Goal: Navigation & Orientation: Find specific page/section

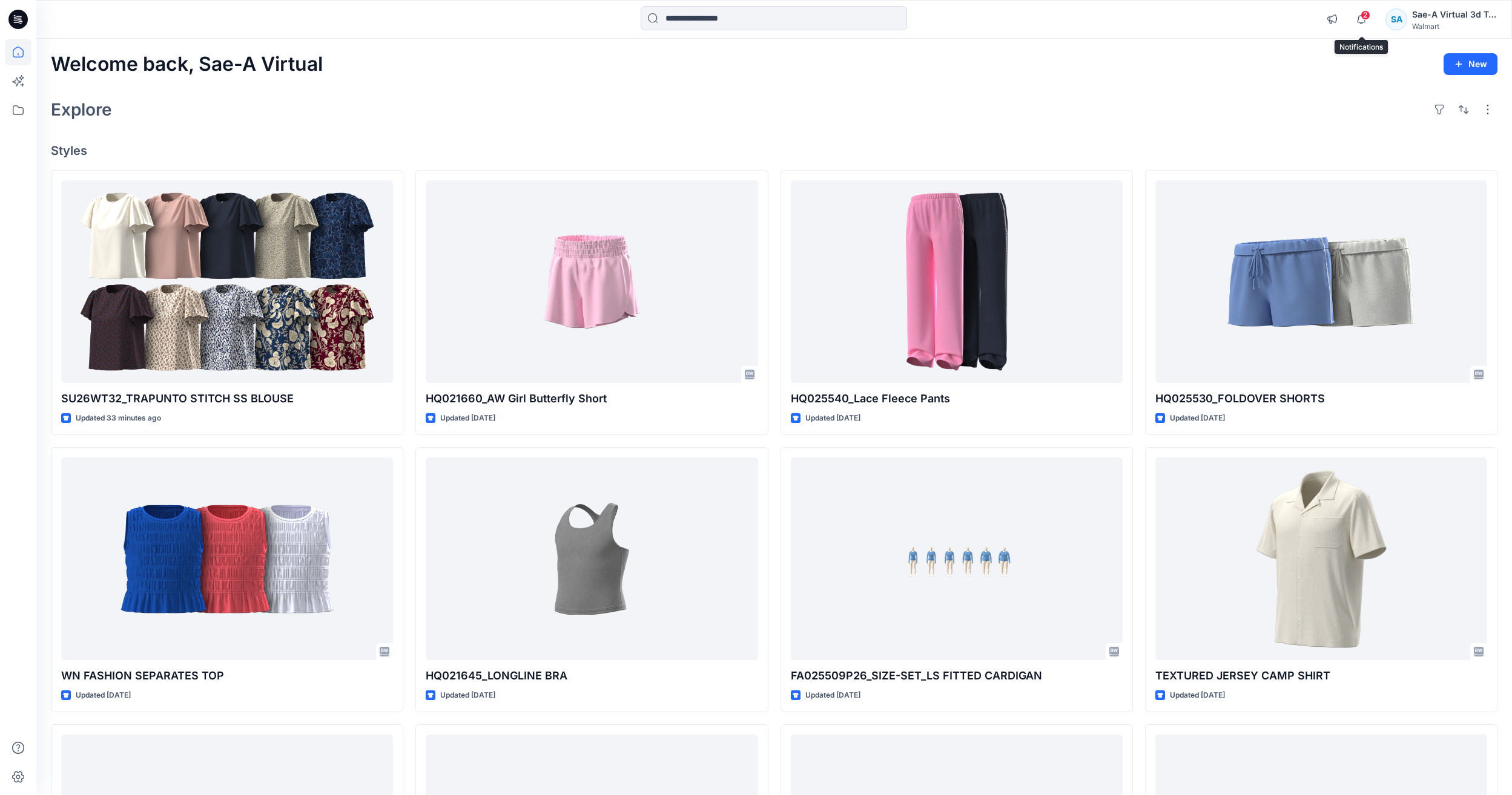
click at [1366, 18] on span "2" at bounding box center [1365, 15] width 10 height 10
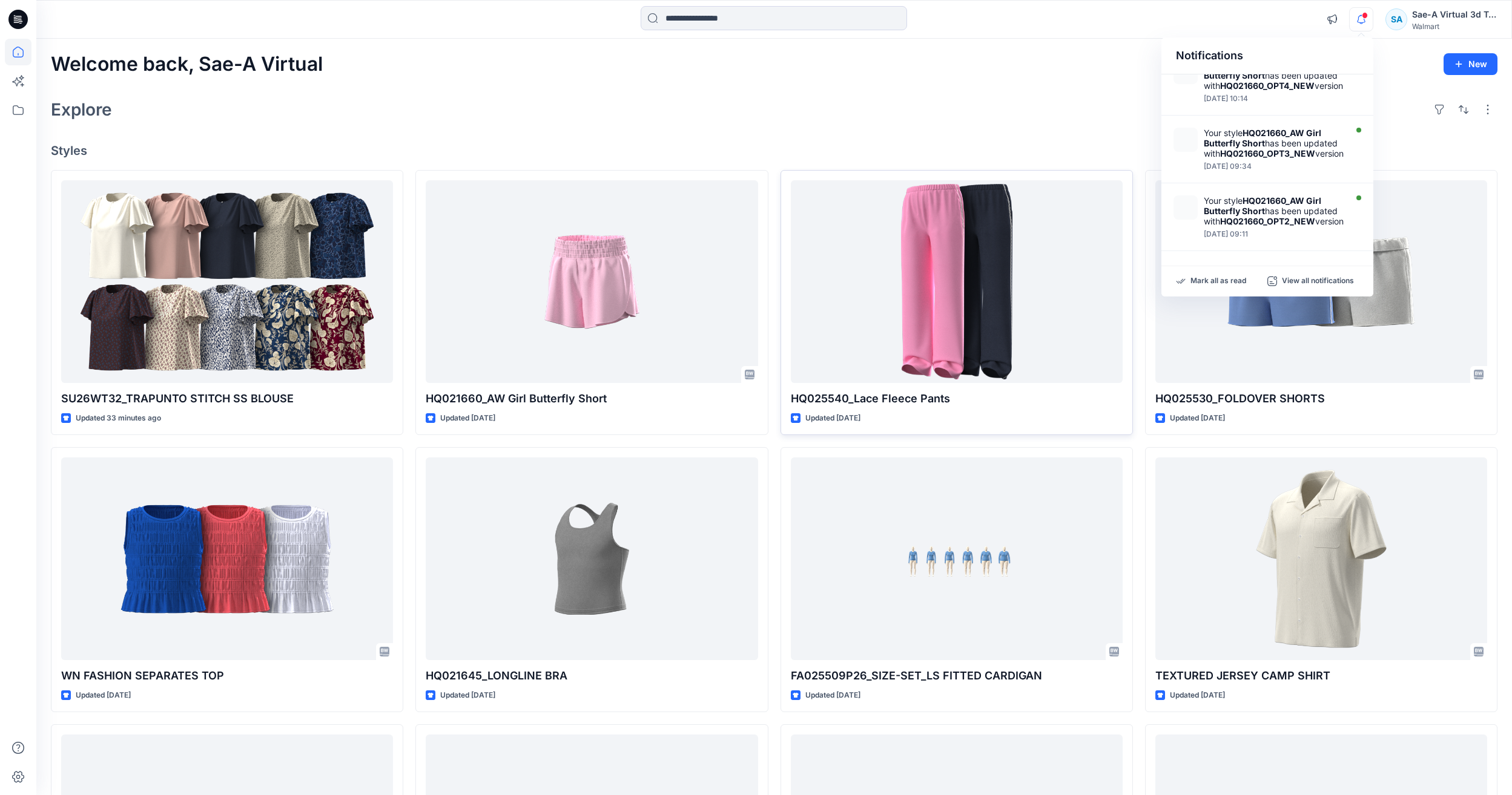
scroll to position [182, 0]
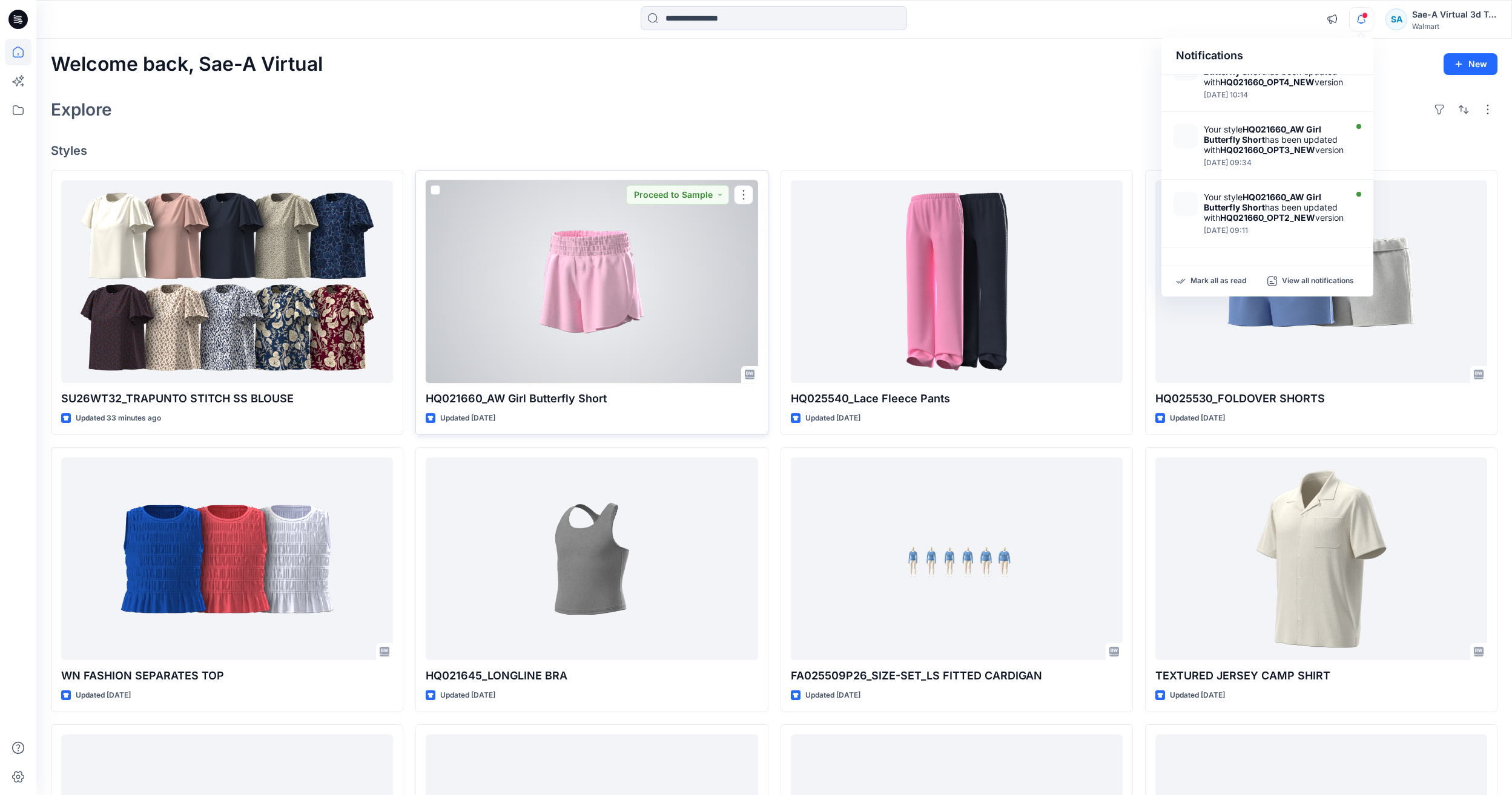
click at [683, 322] on div at bounding box center [591, 282] width 332 height 203
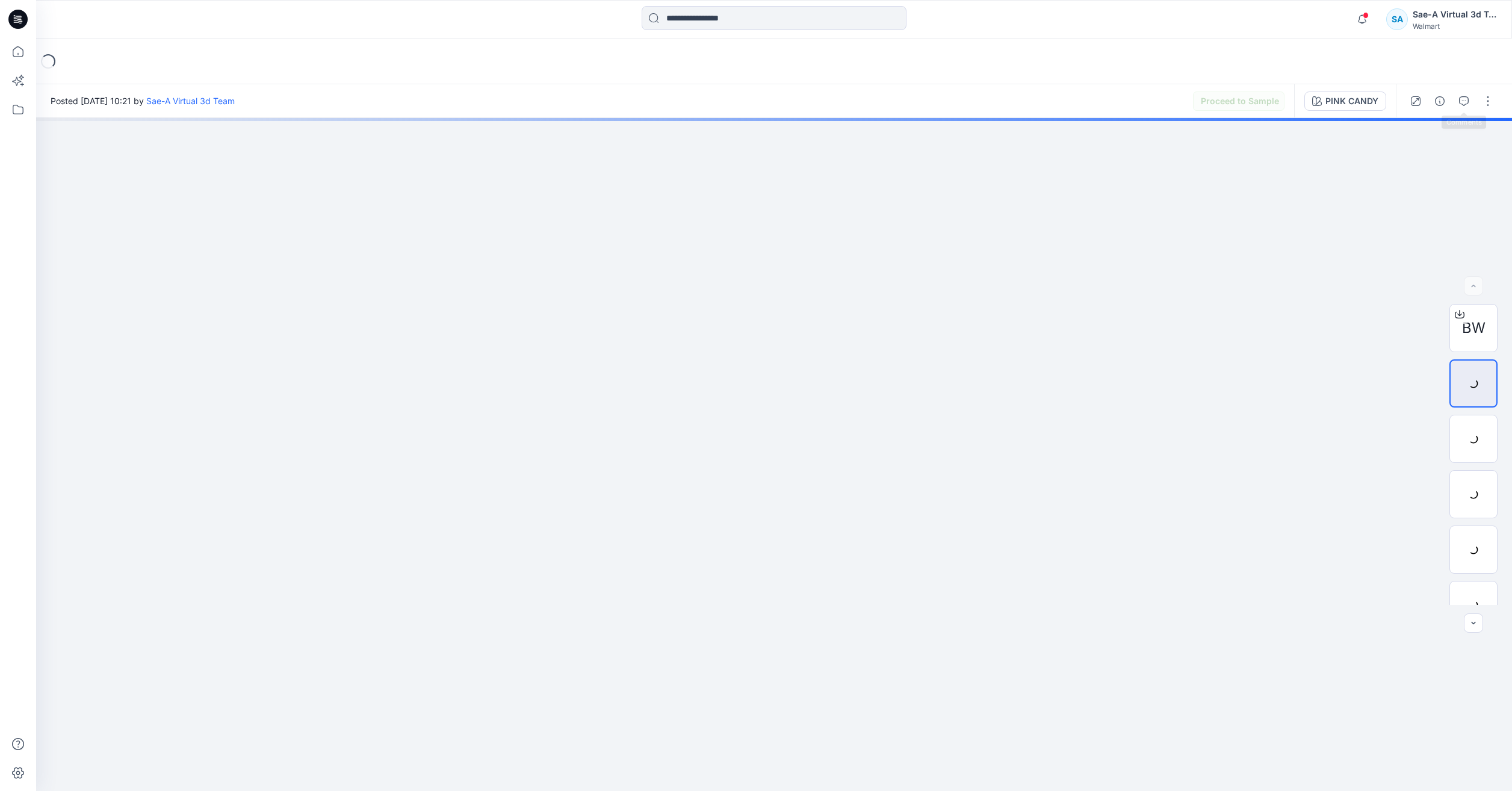
click at [1476, 107] on div at bounding box center [1452, 101] width 111 height 33
click at [1464, 103] on icon "button" at bounding box center [1463, 101] width 10 height 10
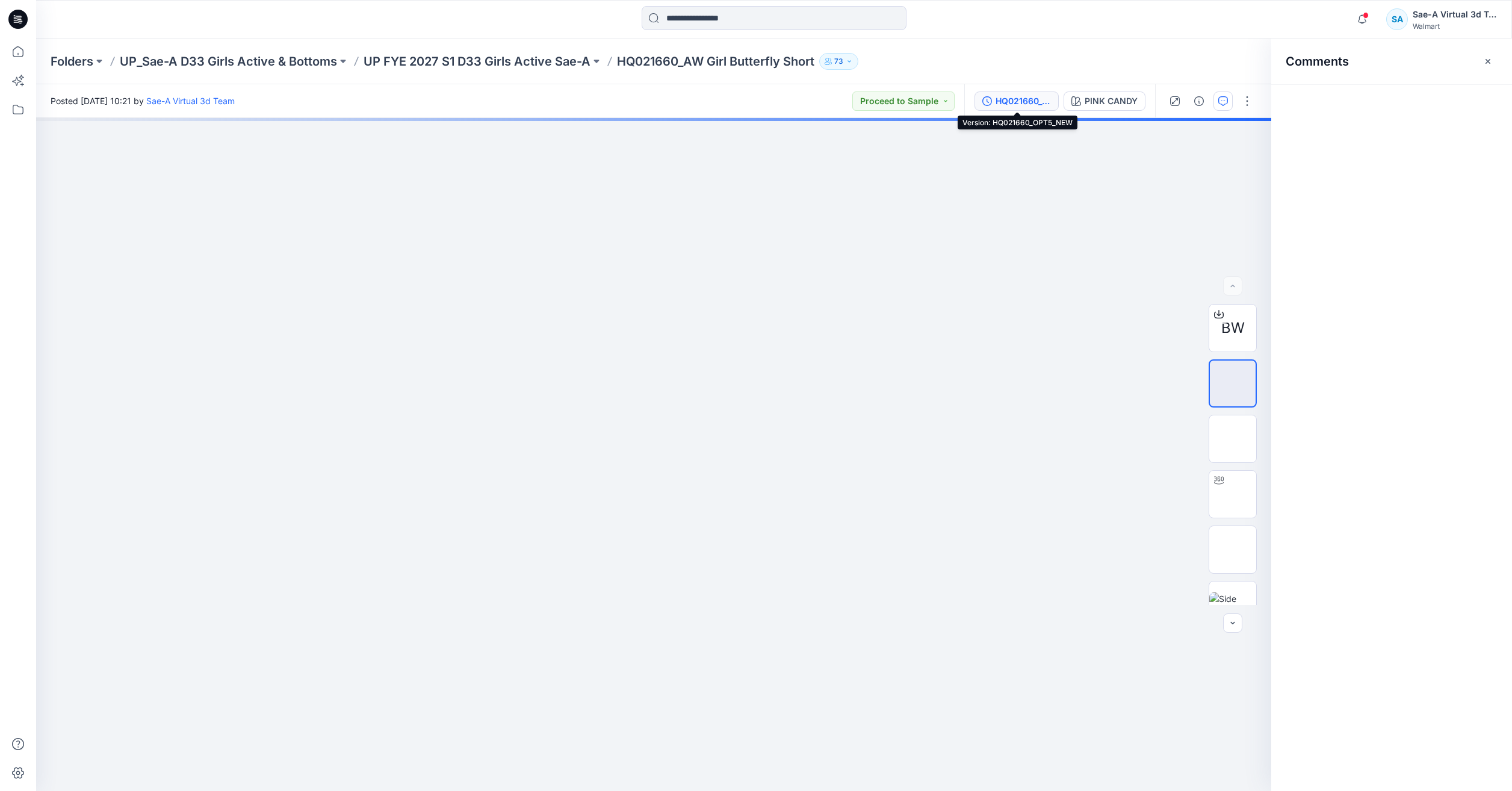
click at [1028, 99] on div "HQ021660_OPT5_NEW" at bounding box center [1024, 101] width 56 height 14
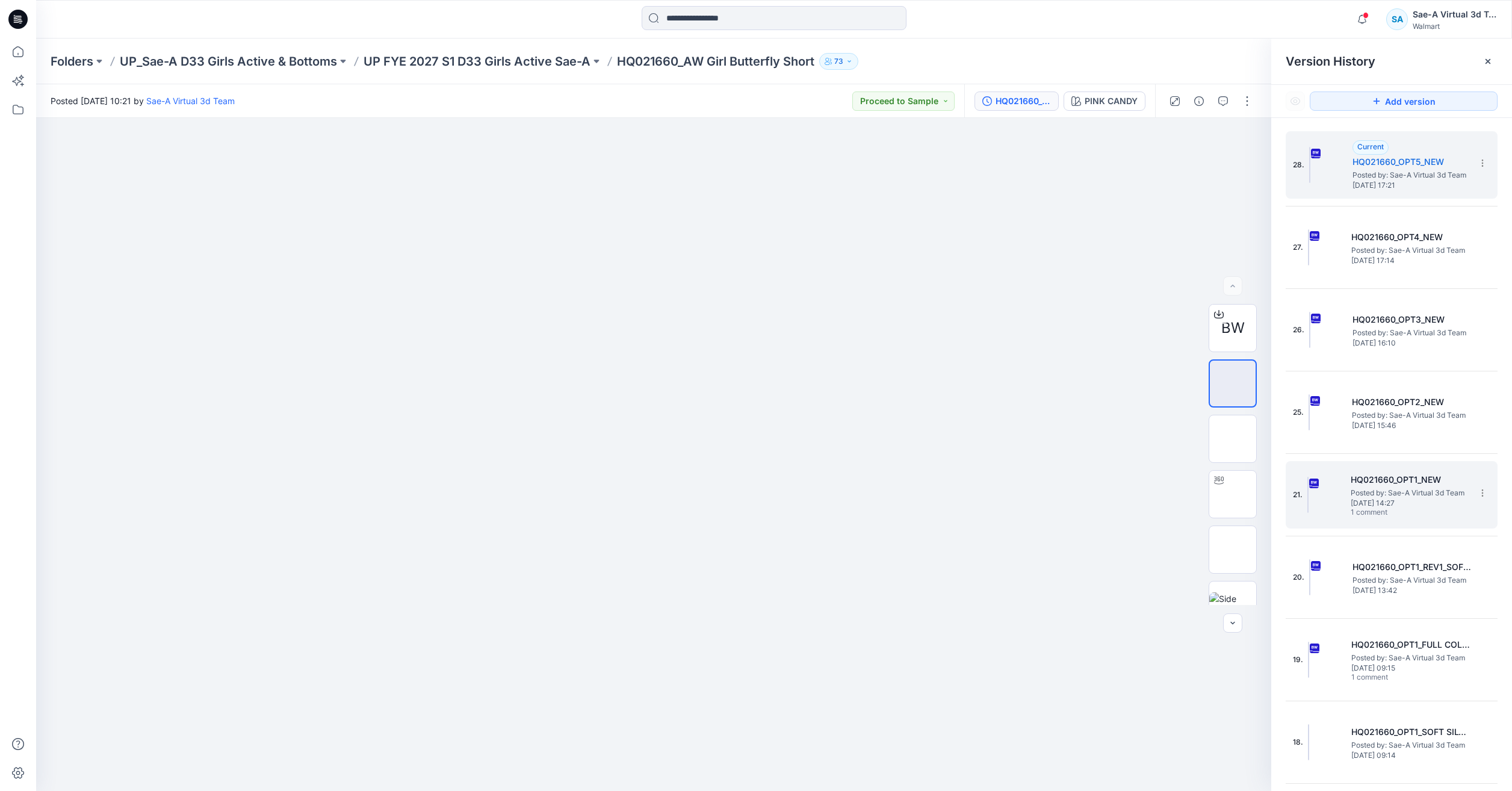
click at [1414, 512] on span "1 comment" at bounding box center [1393, 513] width 84 height 10
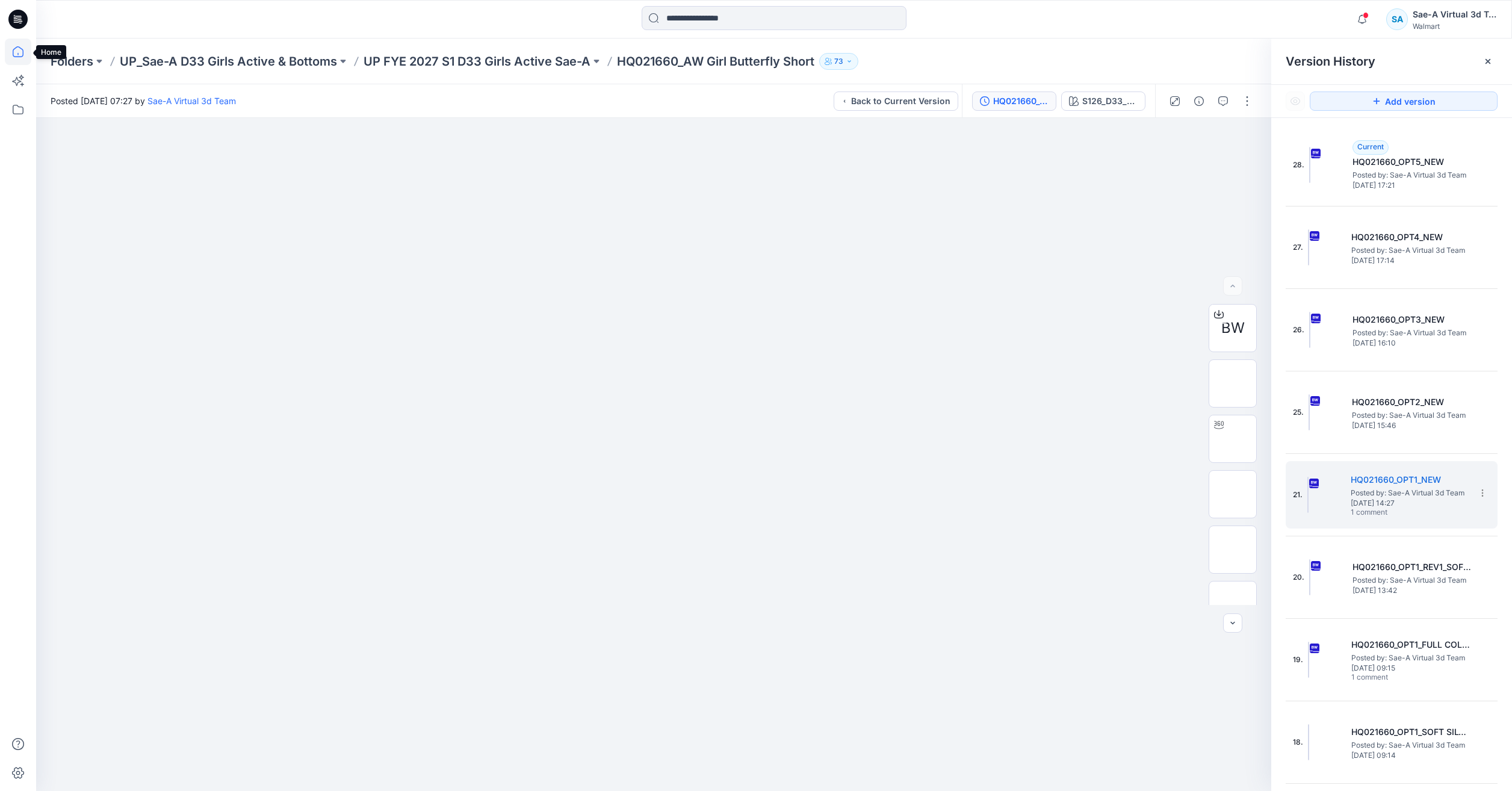
drag, startPoint x: 20, startPoint y: 53, endPoint x: 29, endPoint y: 43, distance: 13.5
click at [20, 53] on icon at bounding box center [17, 51] width 26 height 26
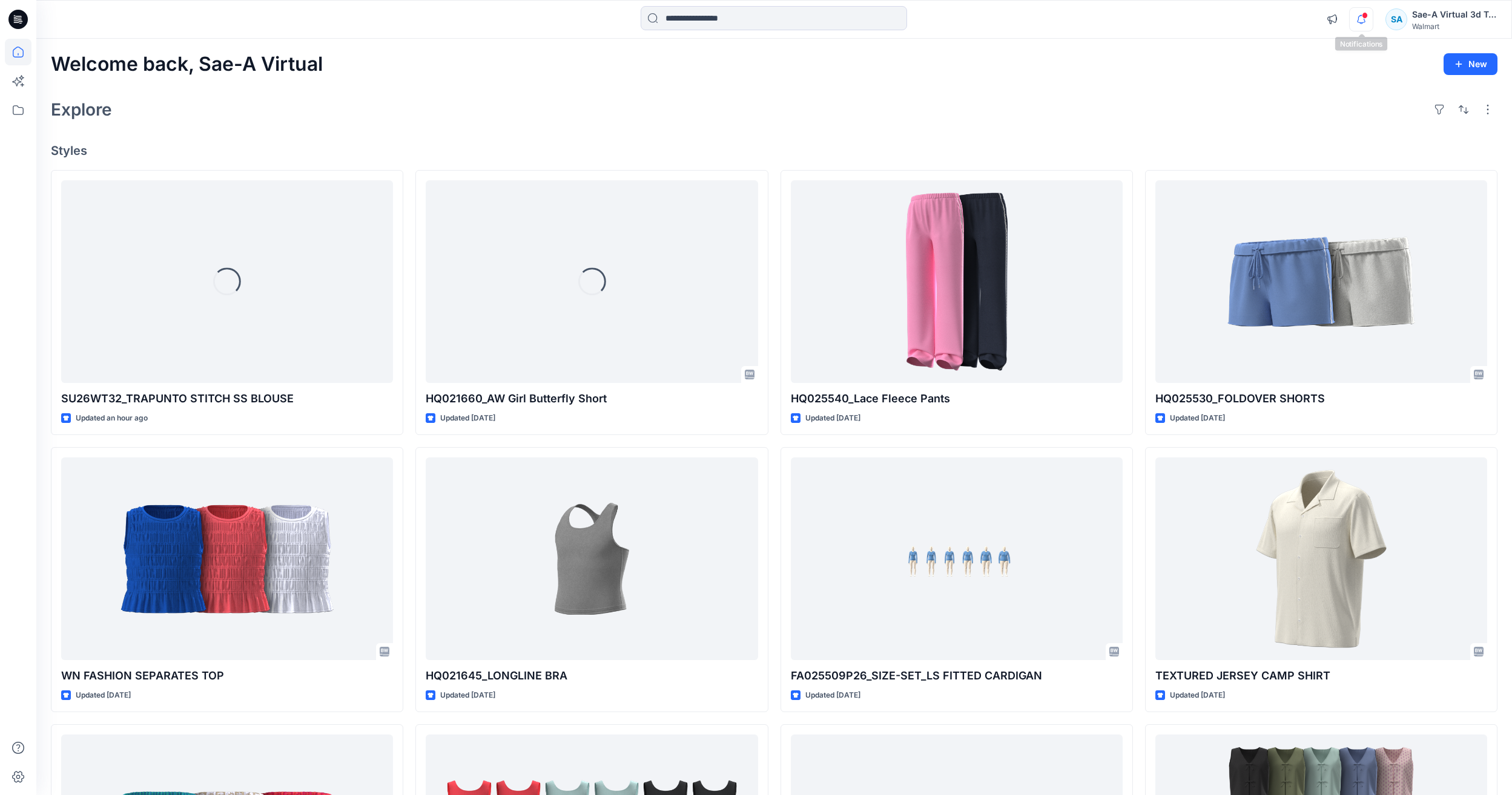
click at [1355, 22] on icon "button" at bounding box center [1361, 19] width 23 height 24
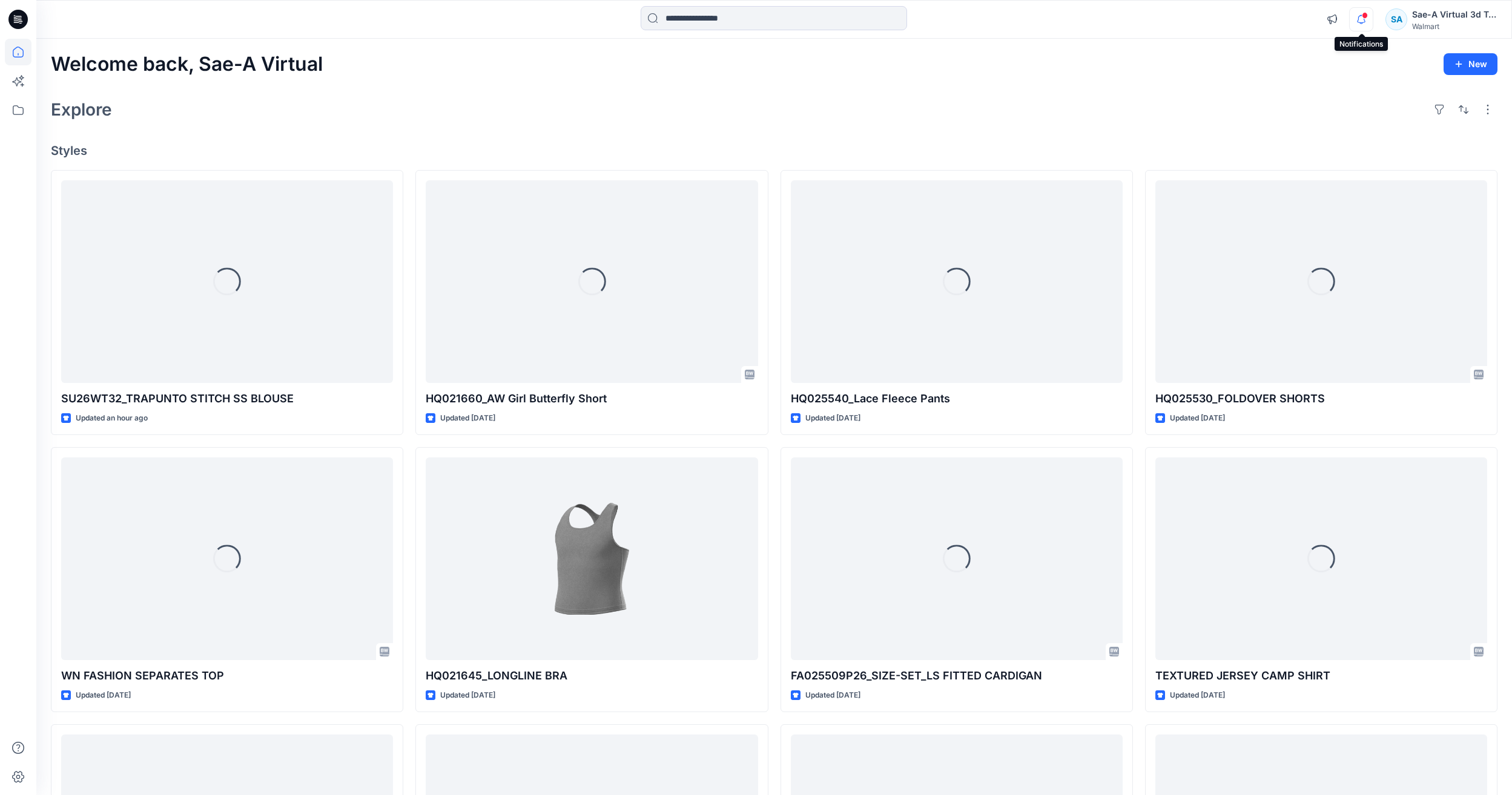
click at [1354, 22] on icon "button" at bounding box center [1361, 19] width 23 height 24
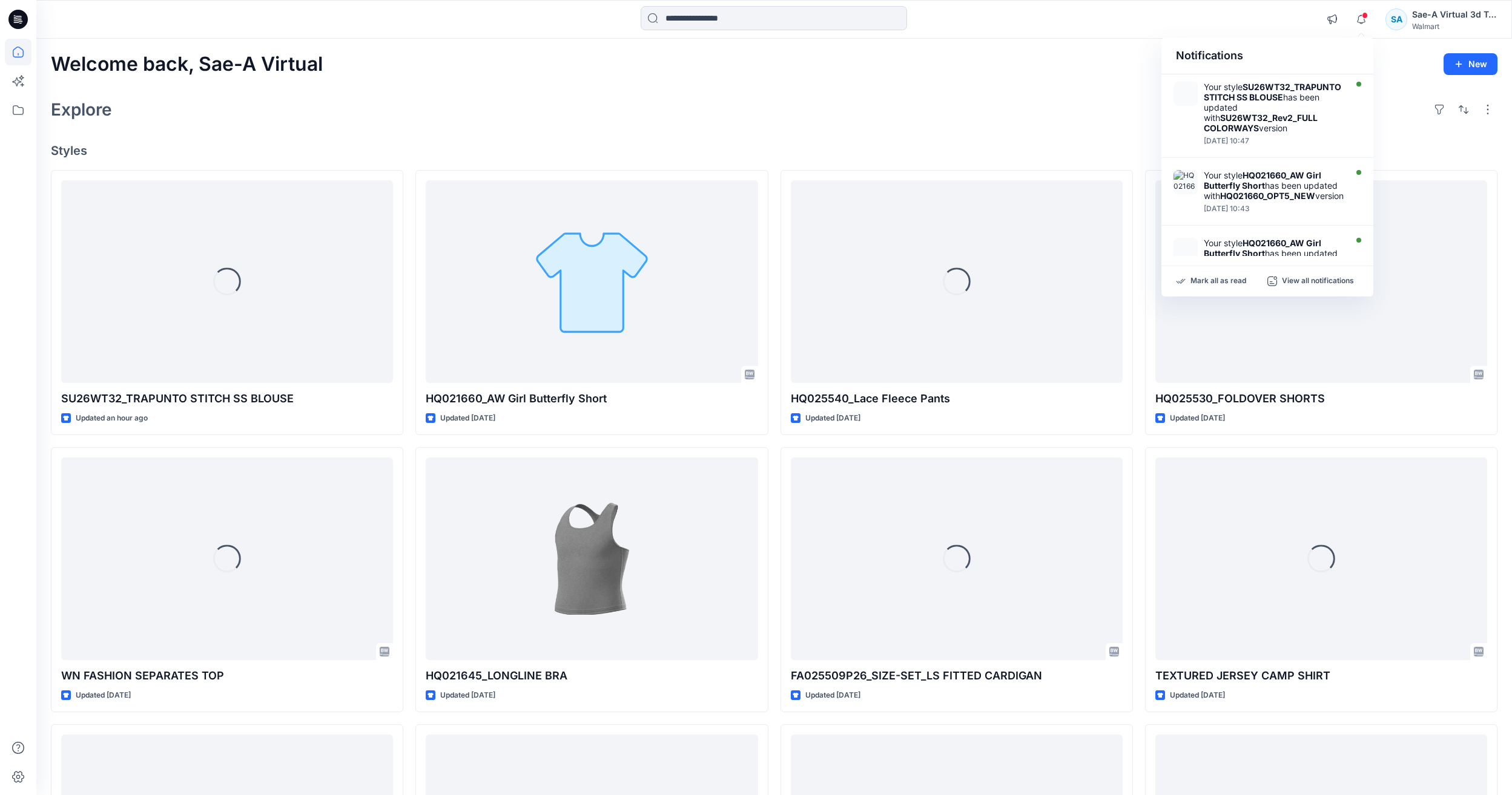
click at [872, 128] on div "Welcome back, Sae-A Virtual New Explore Styles Loading... SU26WT32_TRAPUNTO STI…" at bounding box center [774, 543] width 1475 height 1009
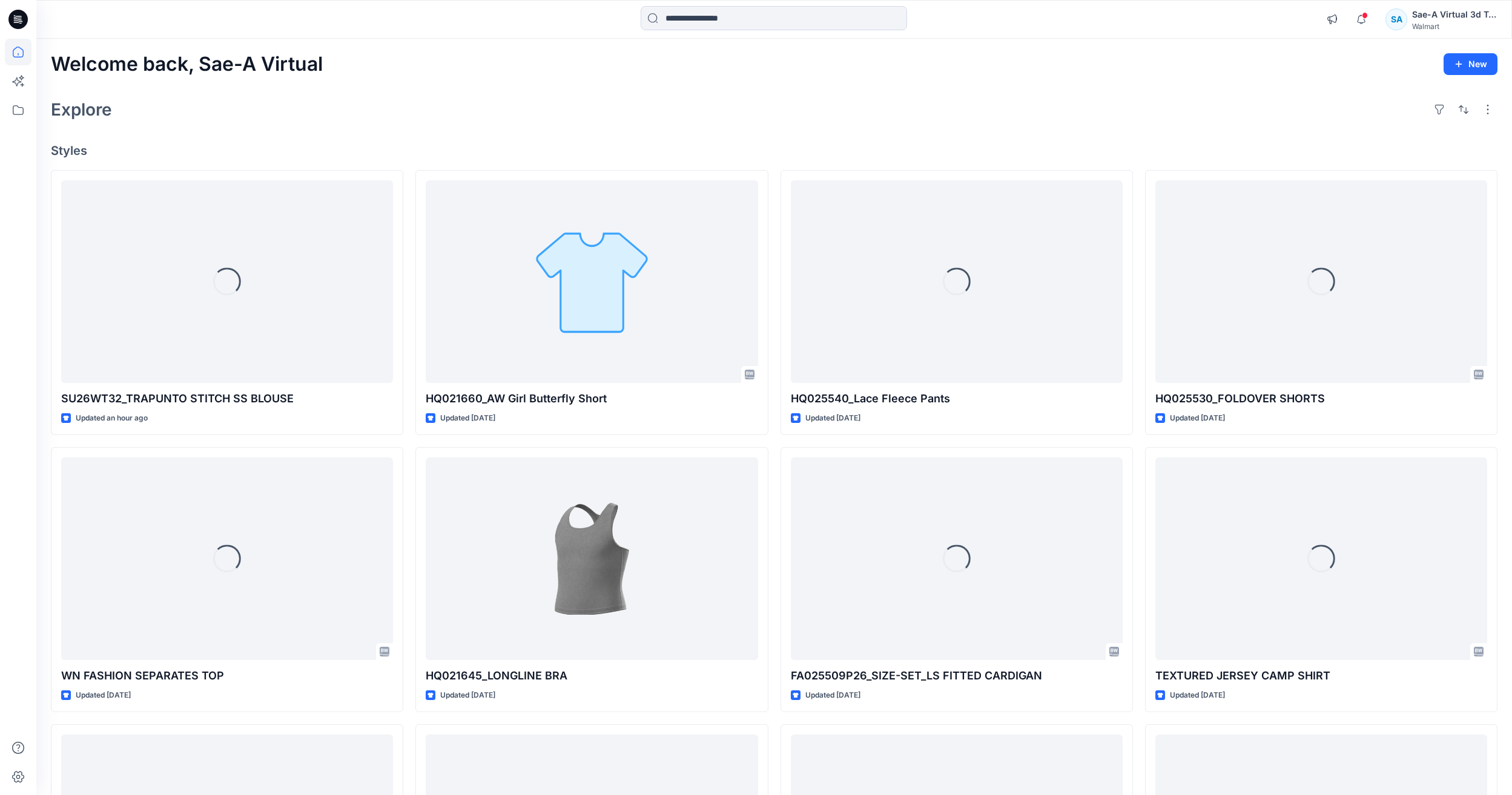
click at [410, 210] on div "Loading... SU26WT32_TRAPUNTO STITCH SS BLOUSE Updated an hour ago Loading... WN…" at bounding box center [774, 580] width 1446 height 820
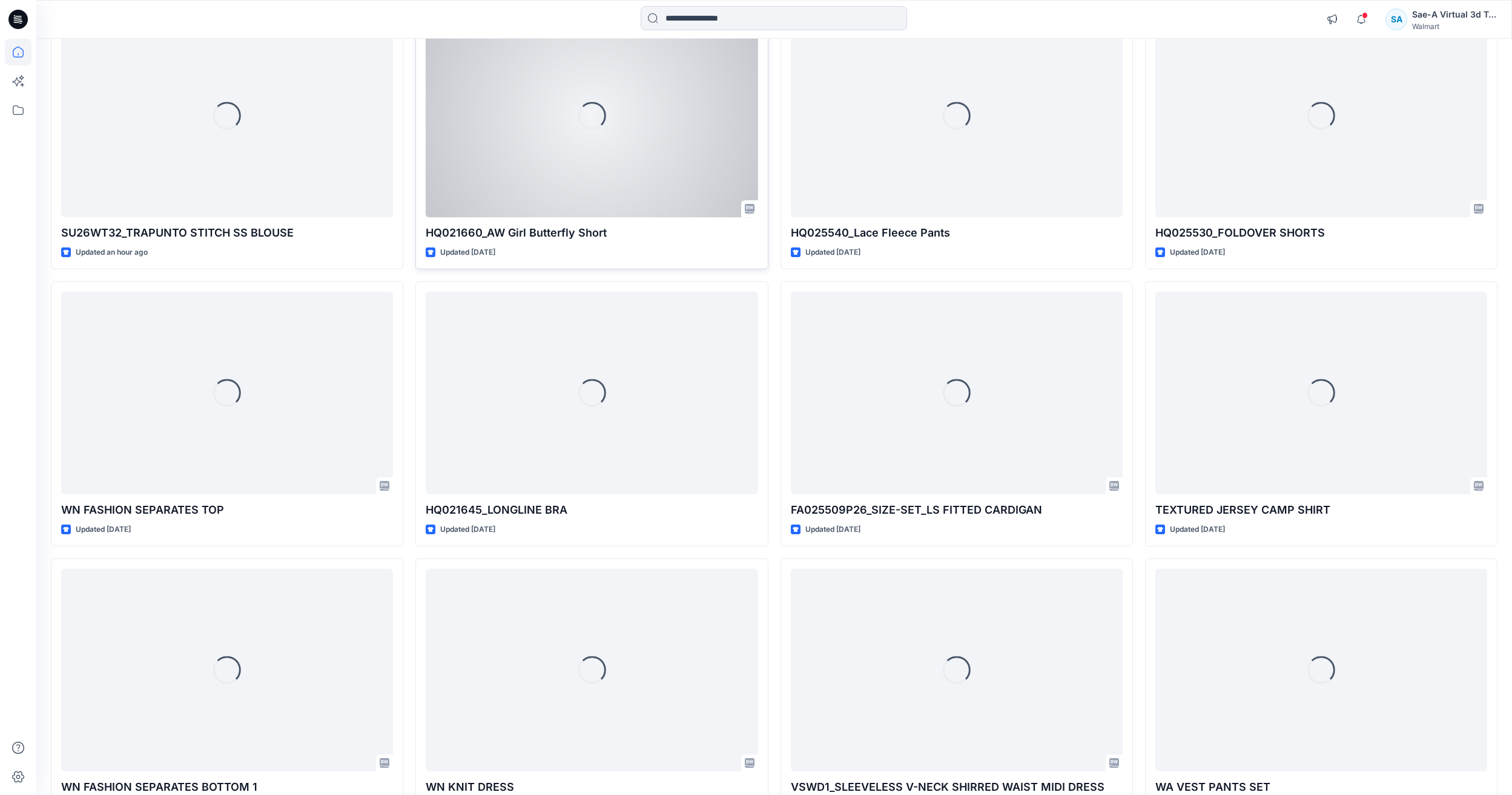
scroll to position [182, 0]
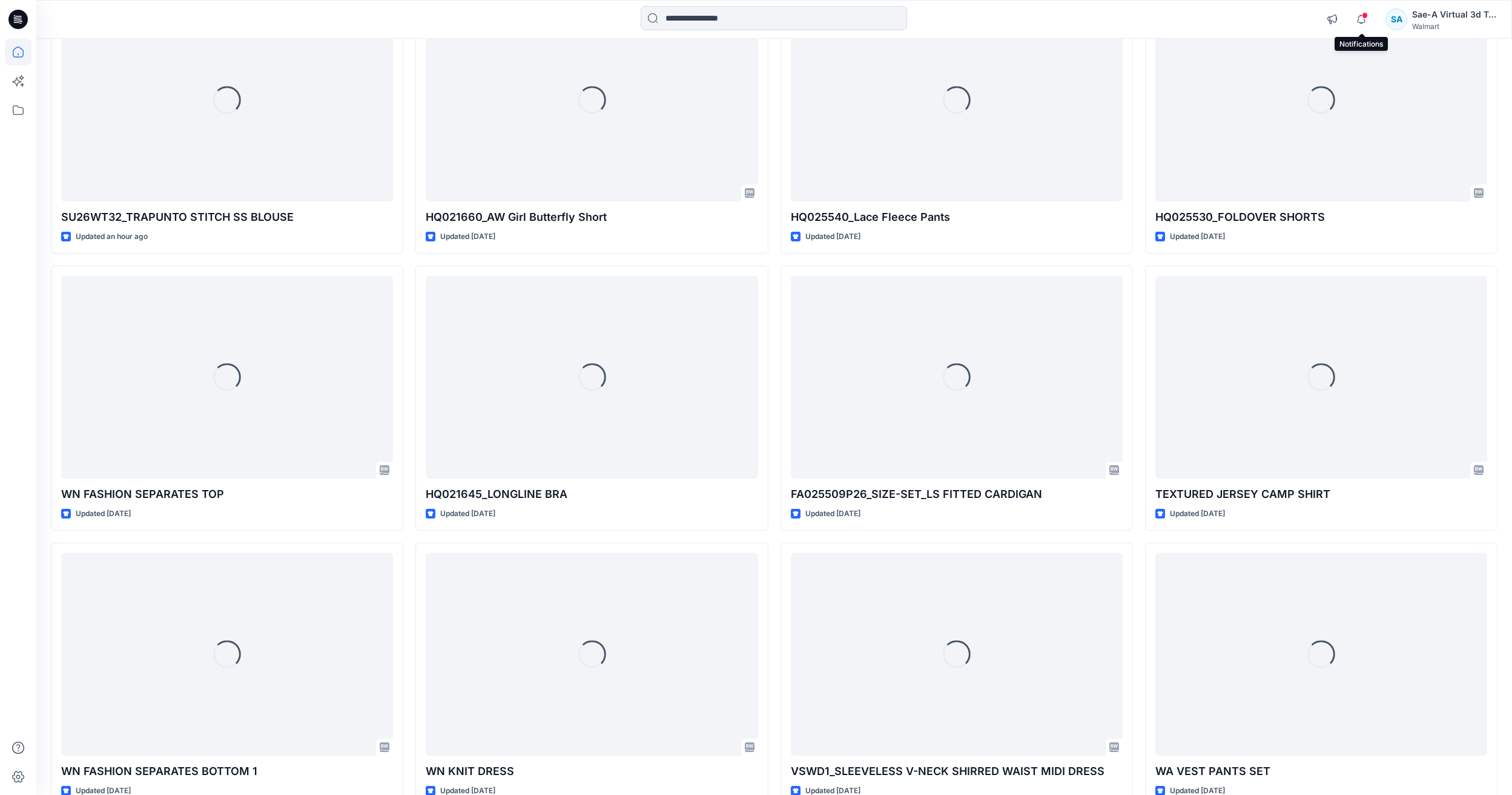
click at [1364, 16] on span at bounding box center [1365, 15] width 6 height 6
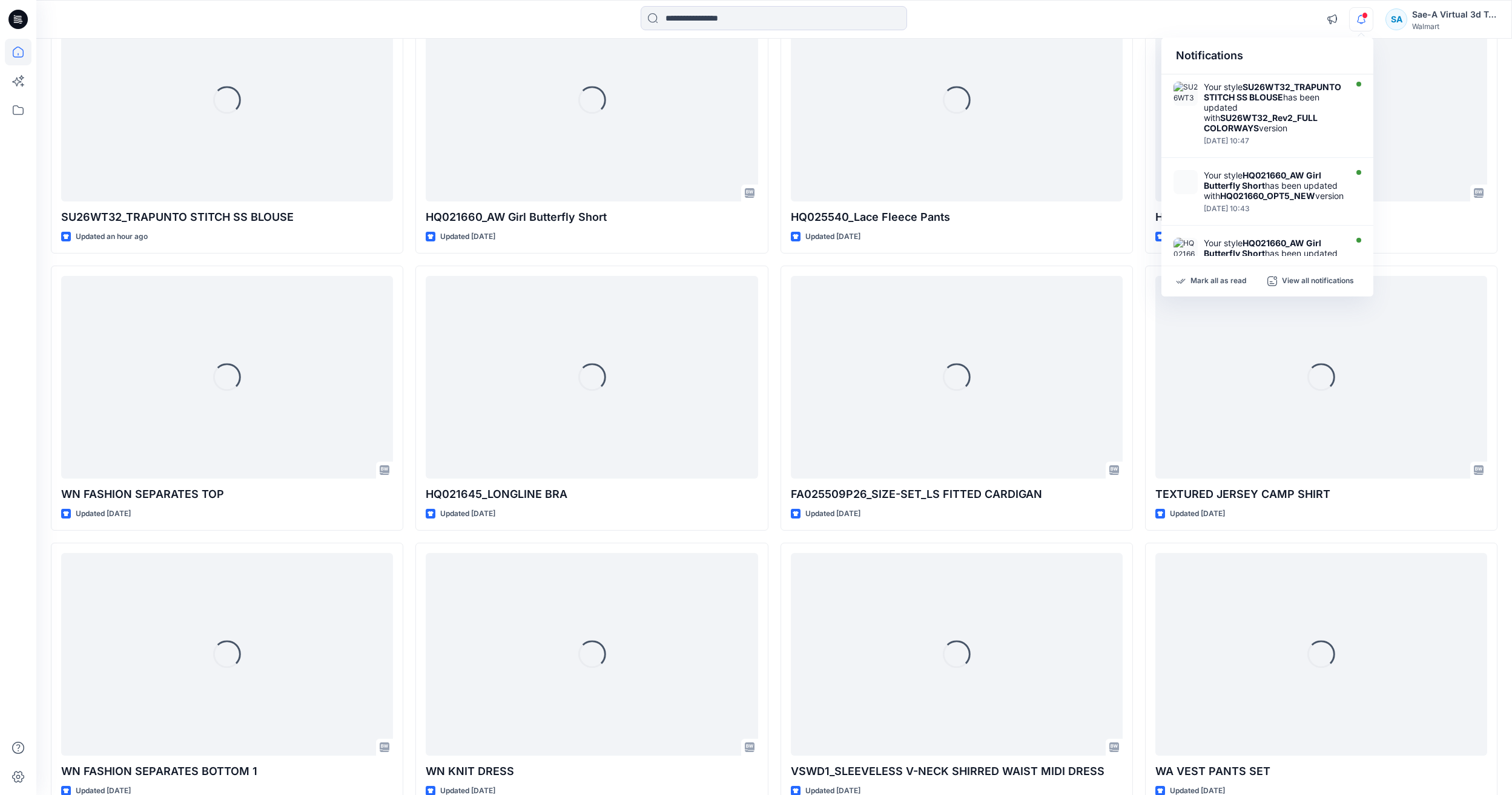
click at [1233, 14] on div "Notifications Your style SU26WT32_TRAPUNTO STITCH SS BLOUSE has been updated wi…" at bounding box center [773, 19] width 1474 height 26
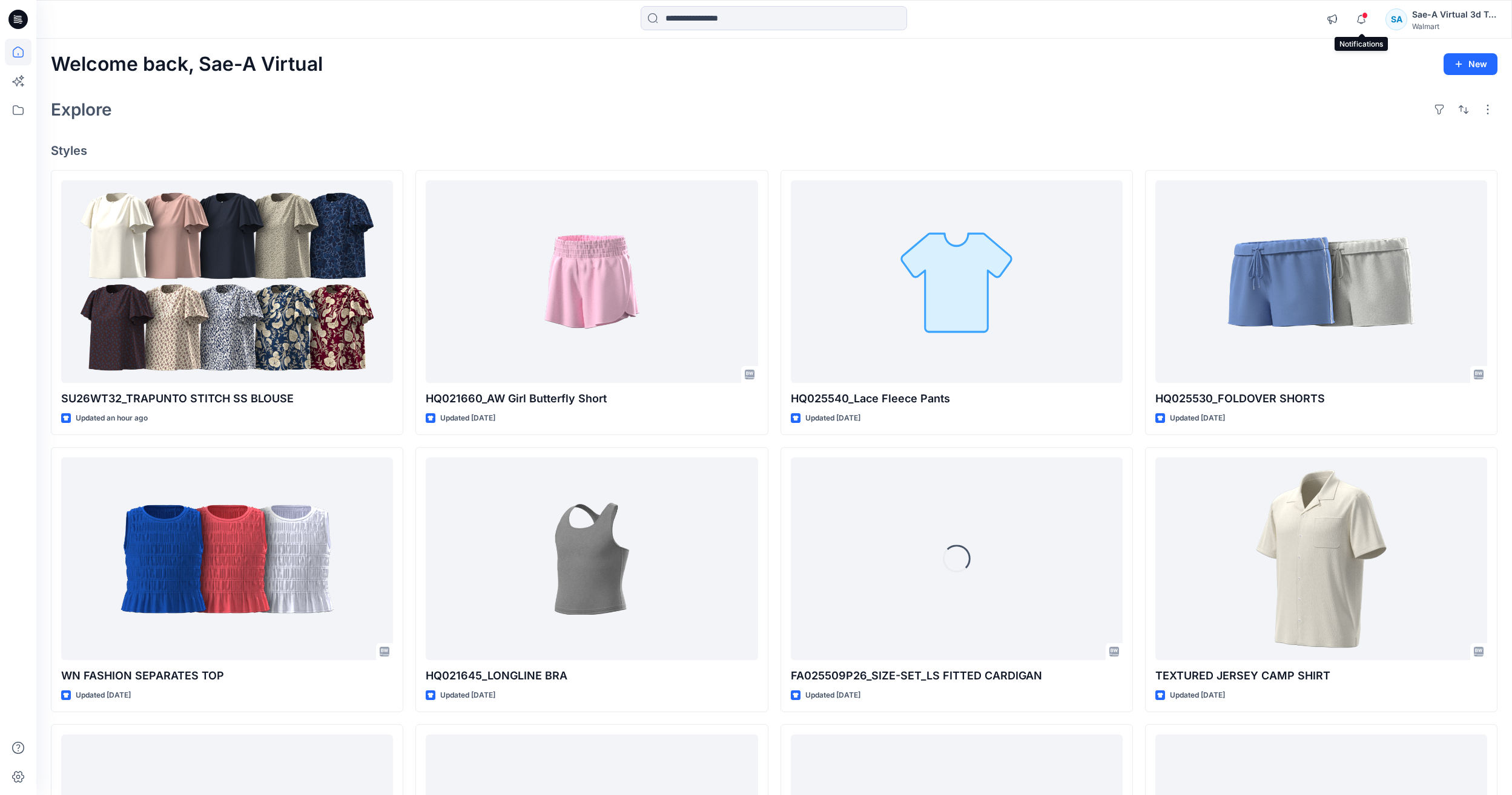
click at [1362, 15] on span at bounding box center [1365, 15] width 6 height 6
click at [1001, 97] on div "Explore" at bounding box center [774, 110] width 1446 height 29
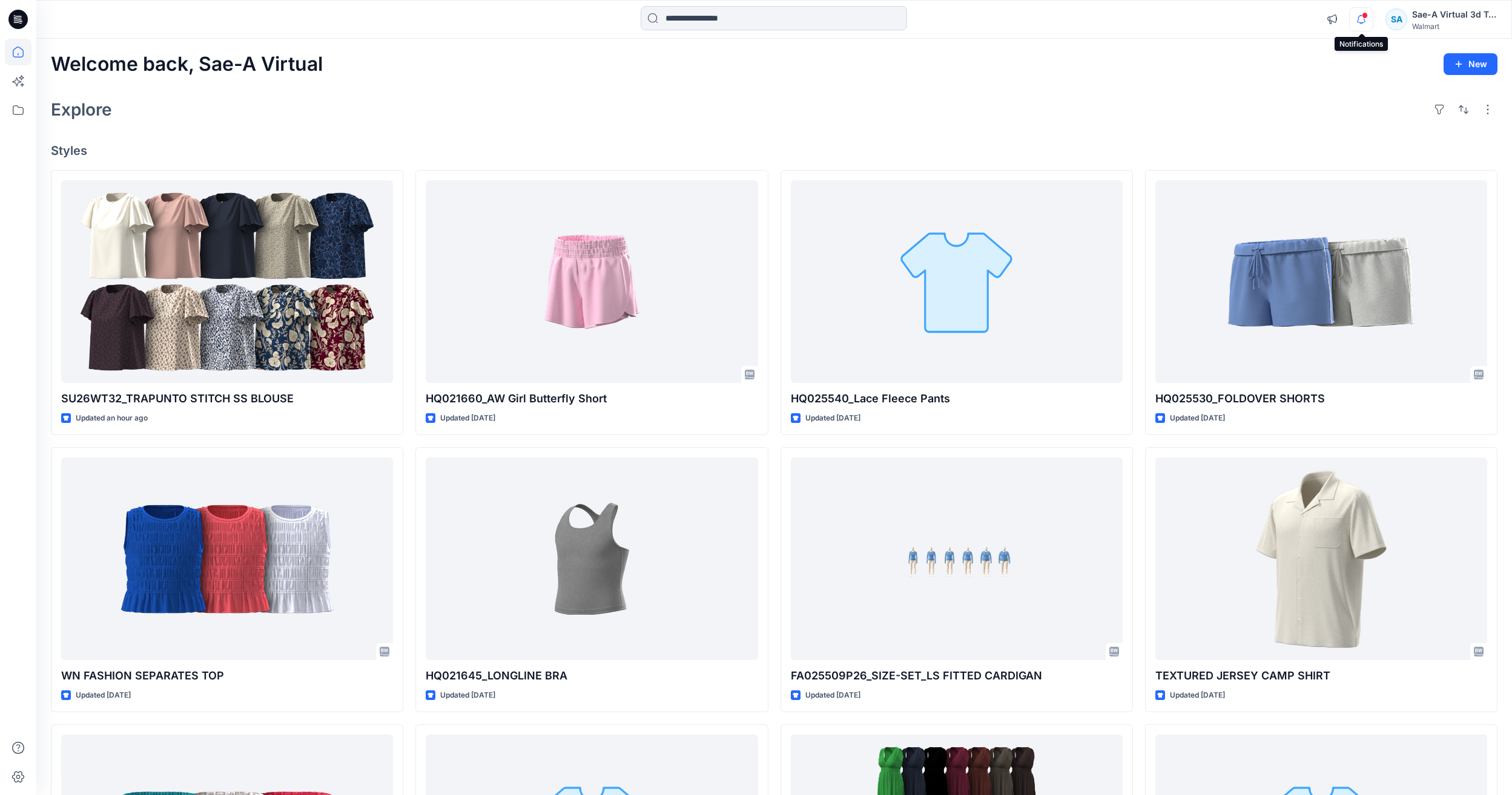
click at [1359, 24] on icon "button" at bounding box center [1361, 19] width 23 height 24
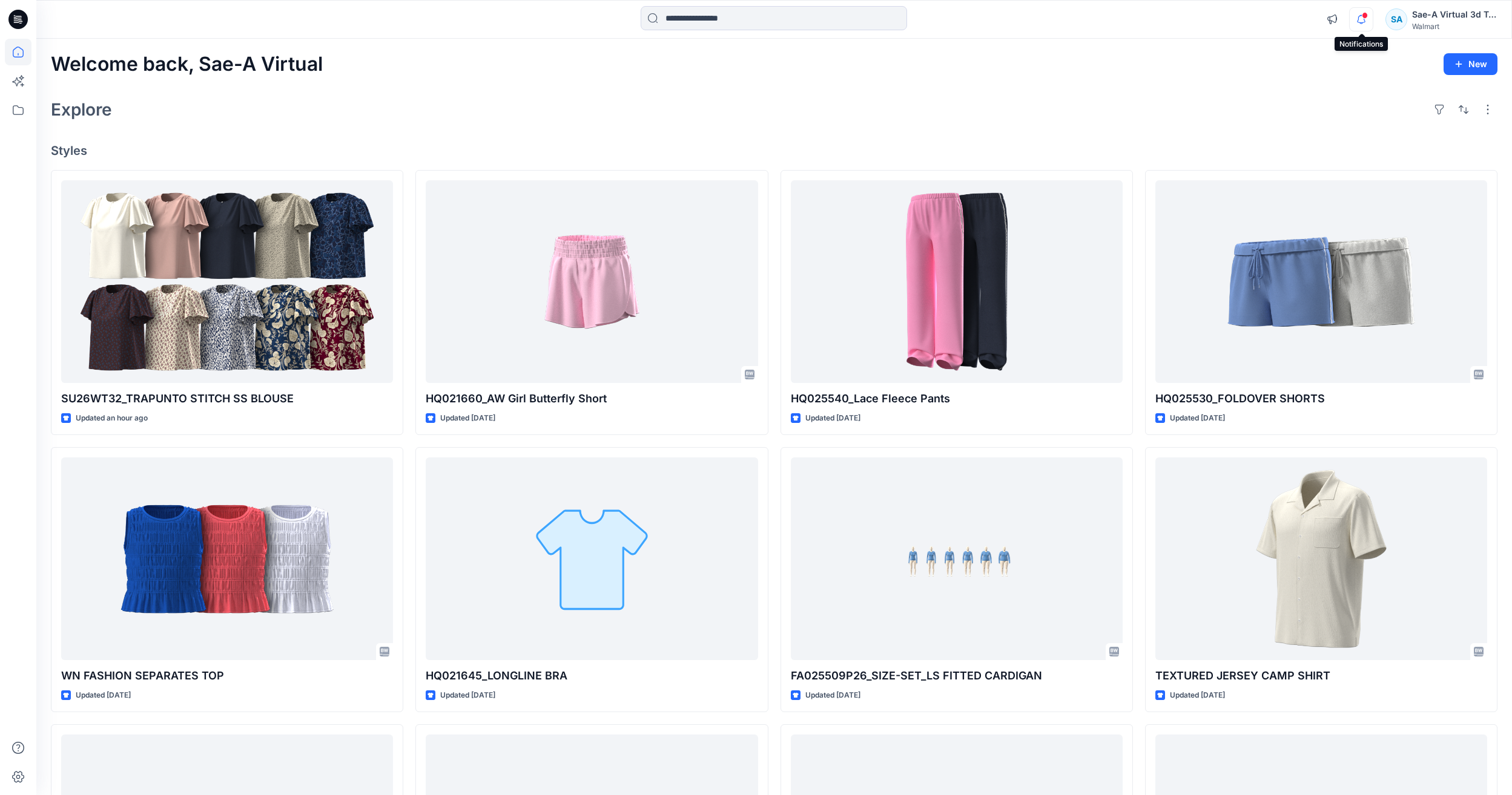
click at [1351, 14] on icon "button" at bounding box center [1361, 19] width 23 height 24
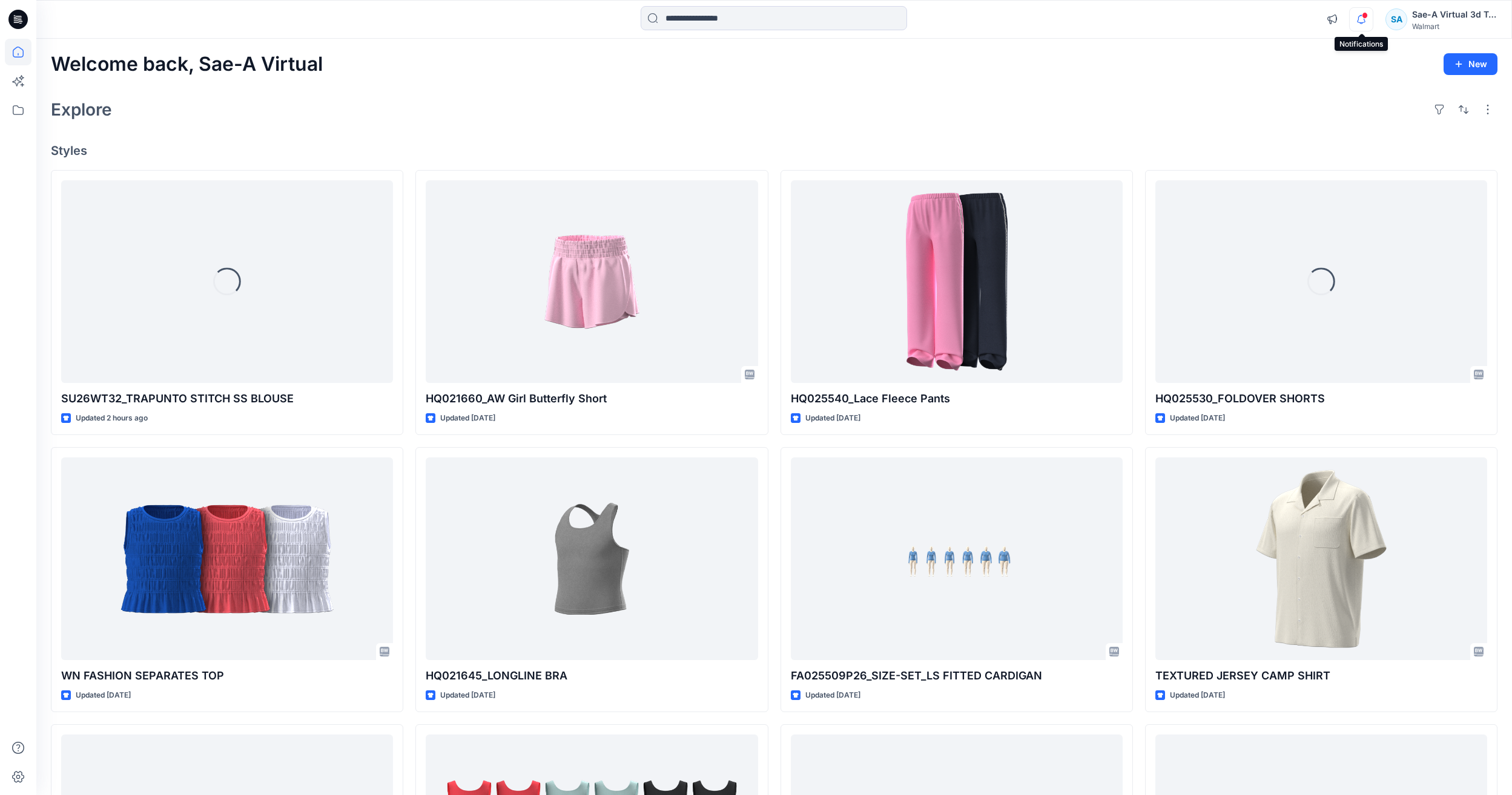
click at [1353, 22] on icon "button" at bounding box center [1361, 19] width 23 height 24
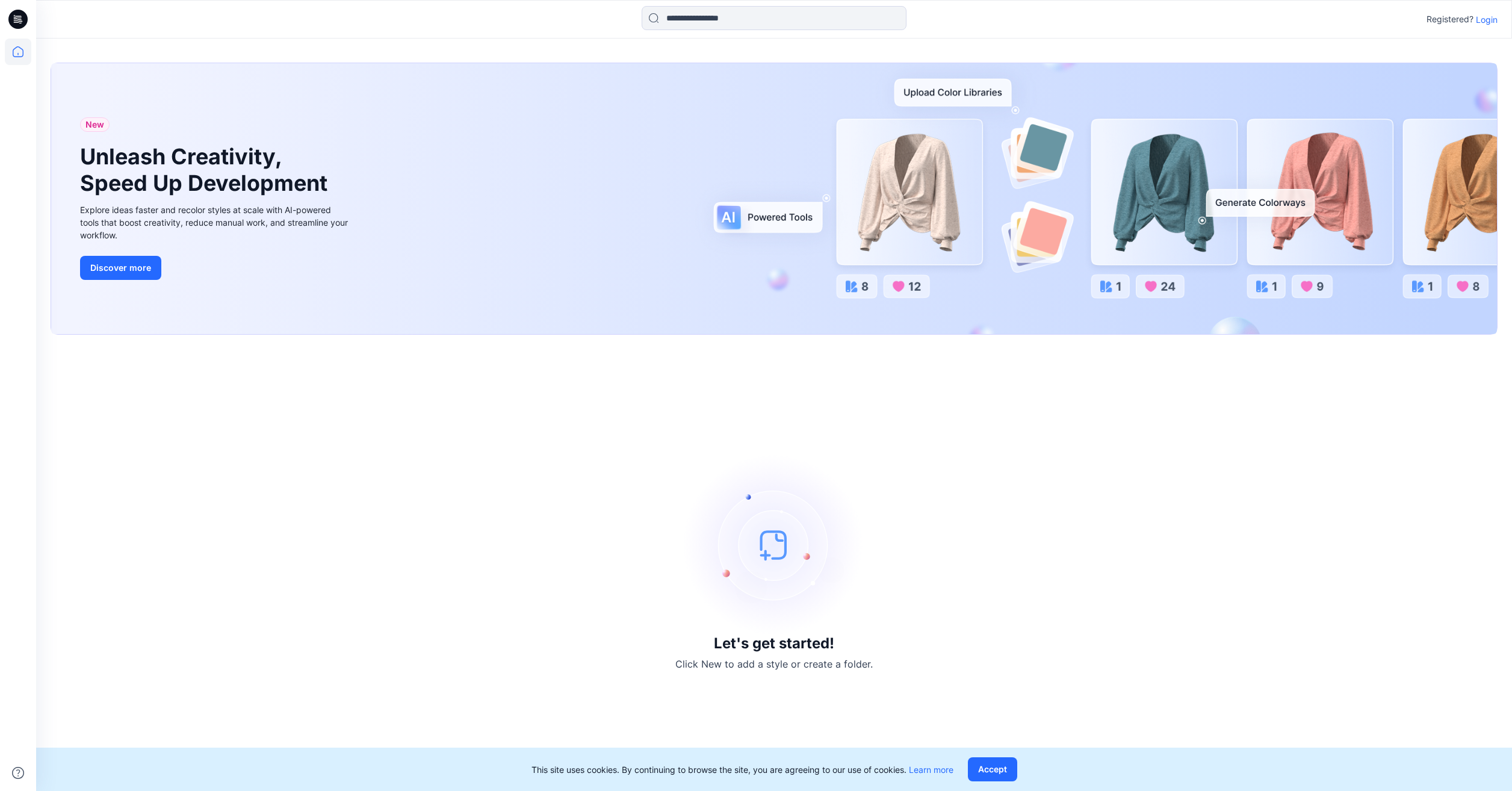
click at [1489, 24] on p "Login" at bounding box center [1487, 20] width 21 height 13
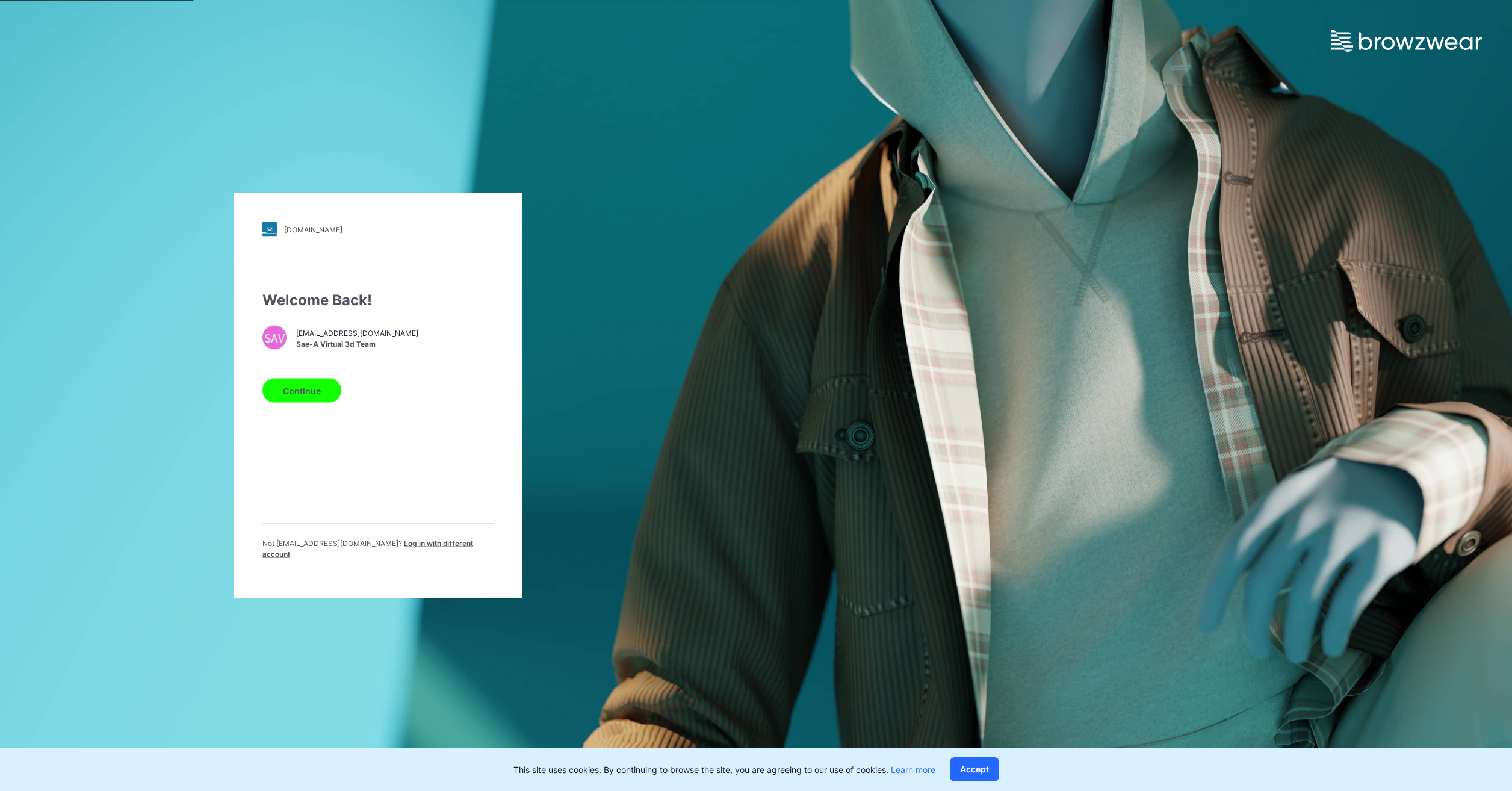
drag, startPoint x: 282, startPoint y: 389, endPoint x: 280, endPoint y: 396, distance: 7.3
click at [281, 390] on button "Continue" at bounding box center [301, 391] width 79 height 24
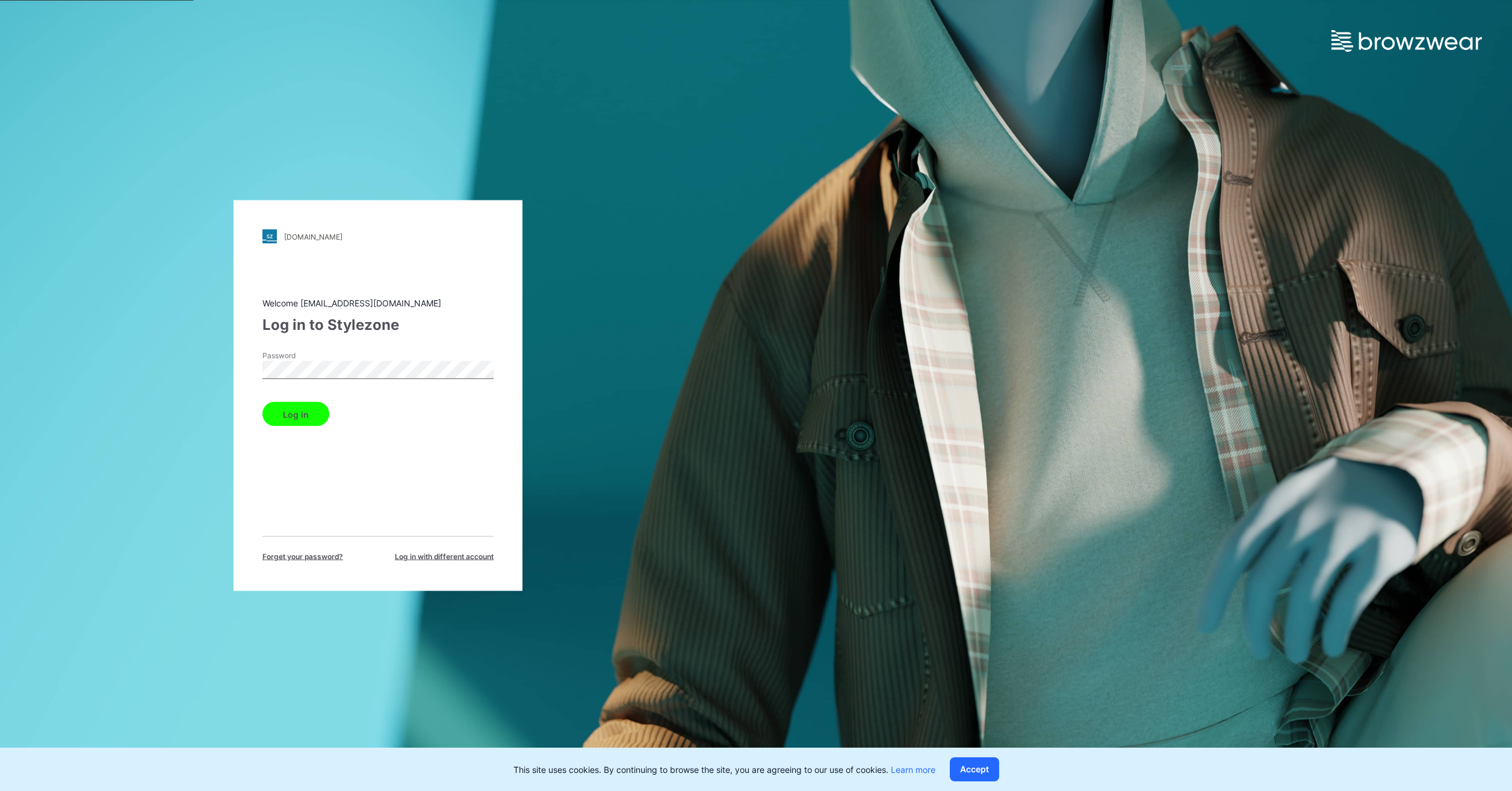
click at [293, 409] on button "Log in" at bounding box center [296, 415] width 67 height 24
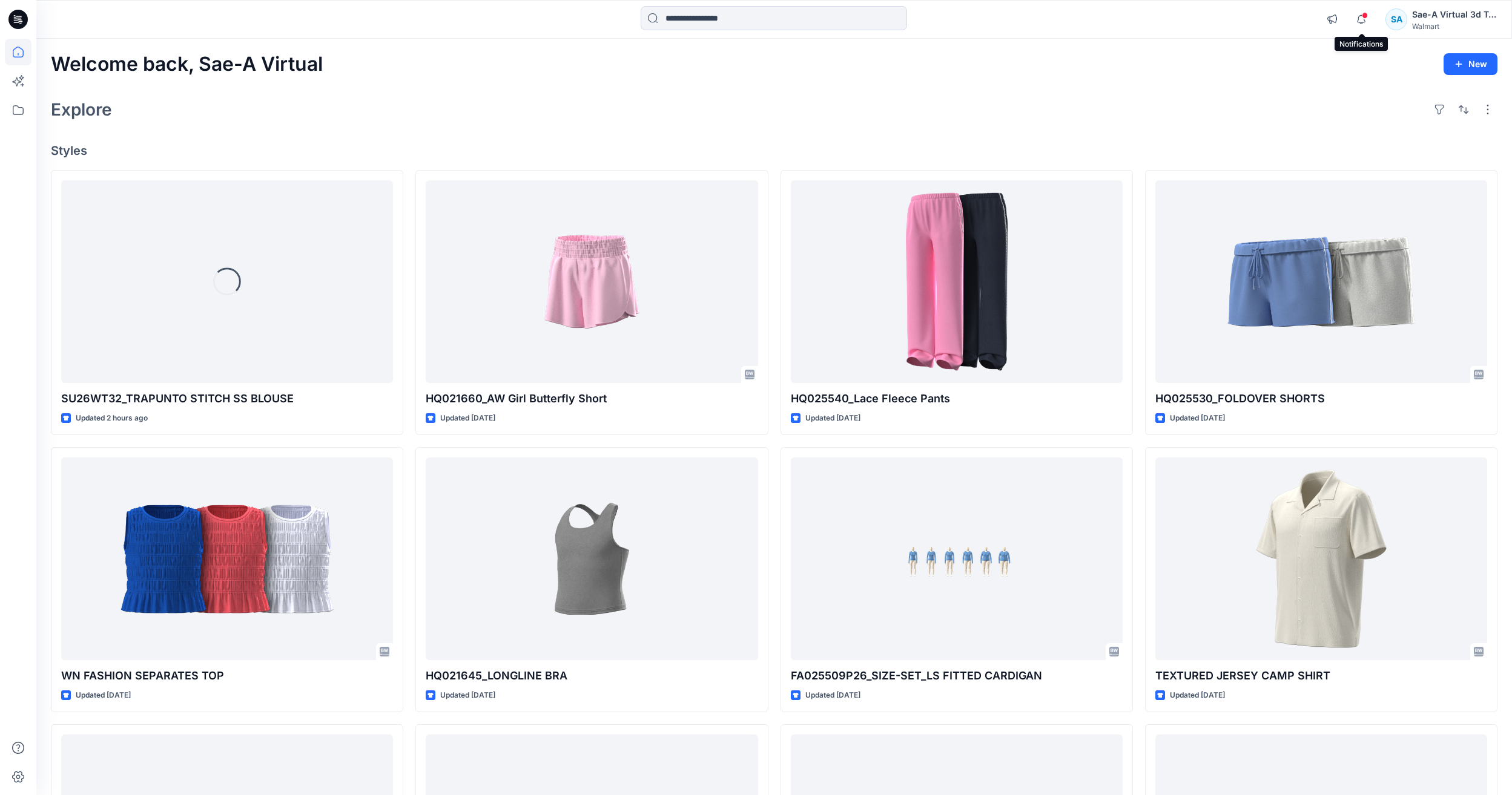
click at [1362, 18] on span at bounding box center [1365, 15] width 6 height 6
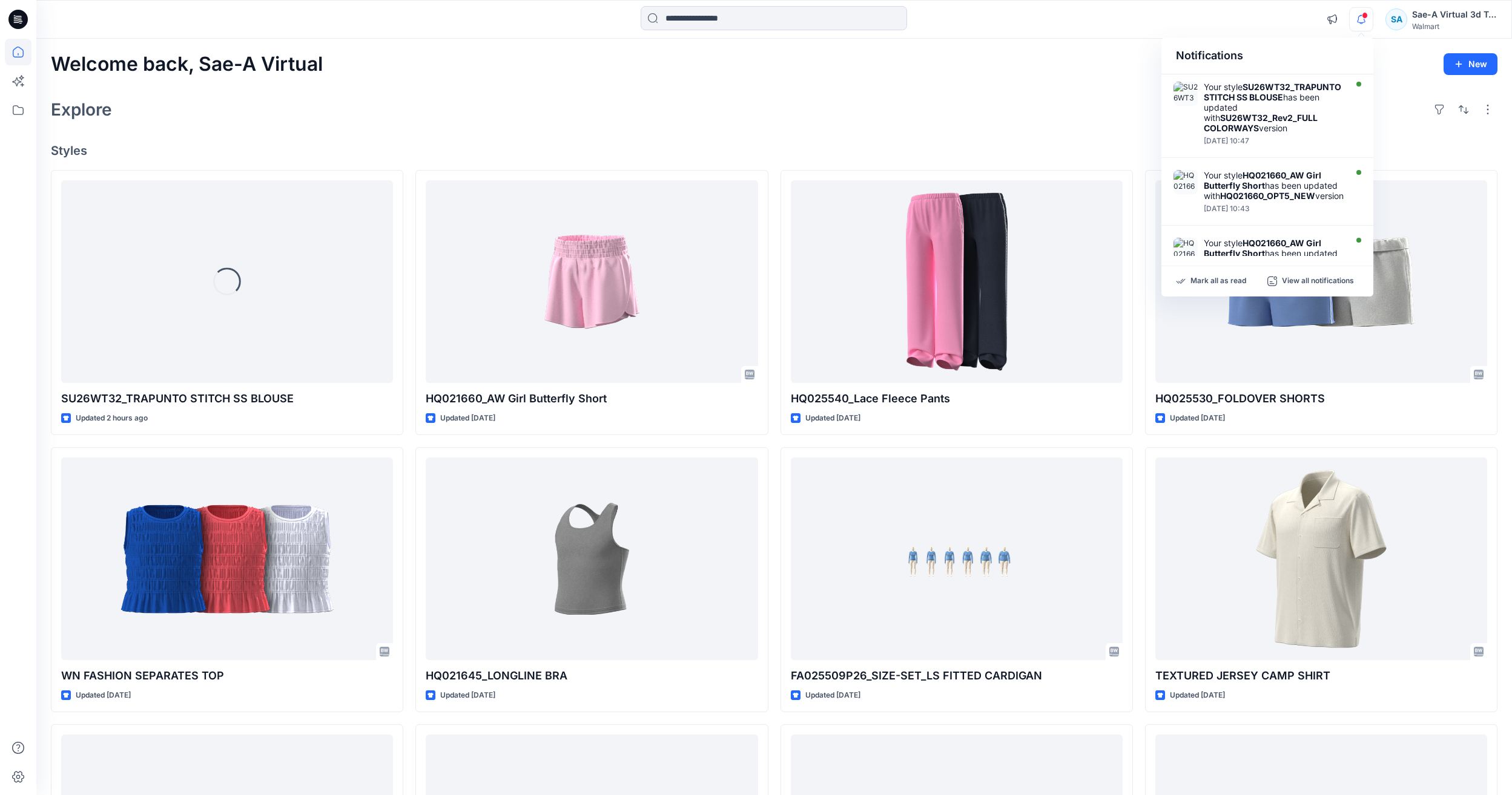
click at [1048, 138] on div "Welcome back, Sae-A Virtual New Explore Styles Loading... SU26WT32_TRAPUNTO STI…" at bounding box center [774, 543] width 1475 height 1009
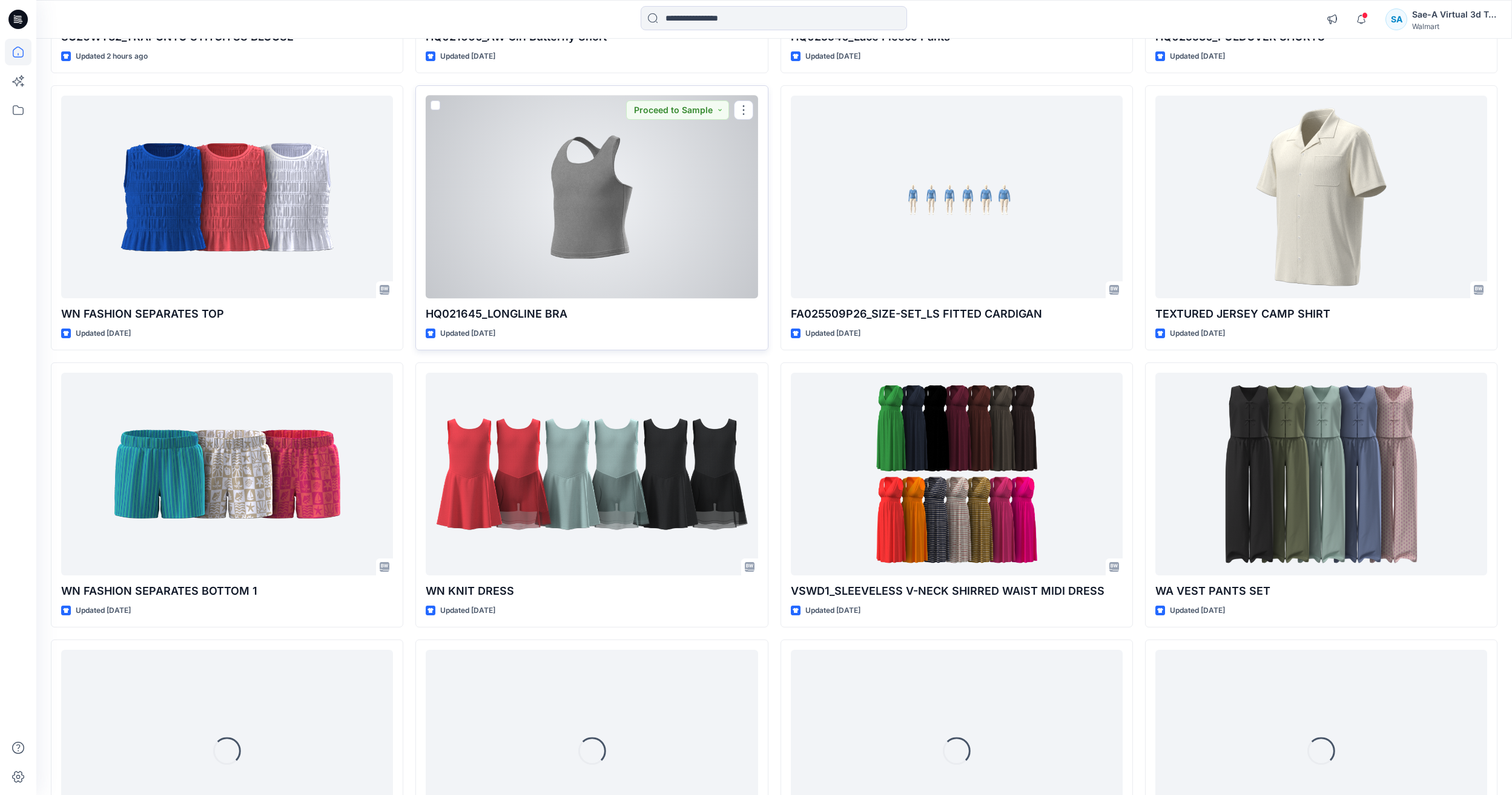
scroll to position [363, 0]
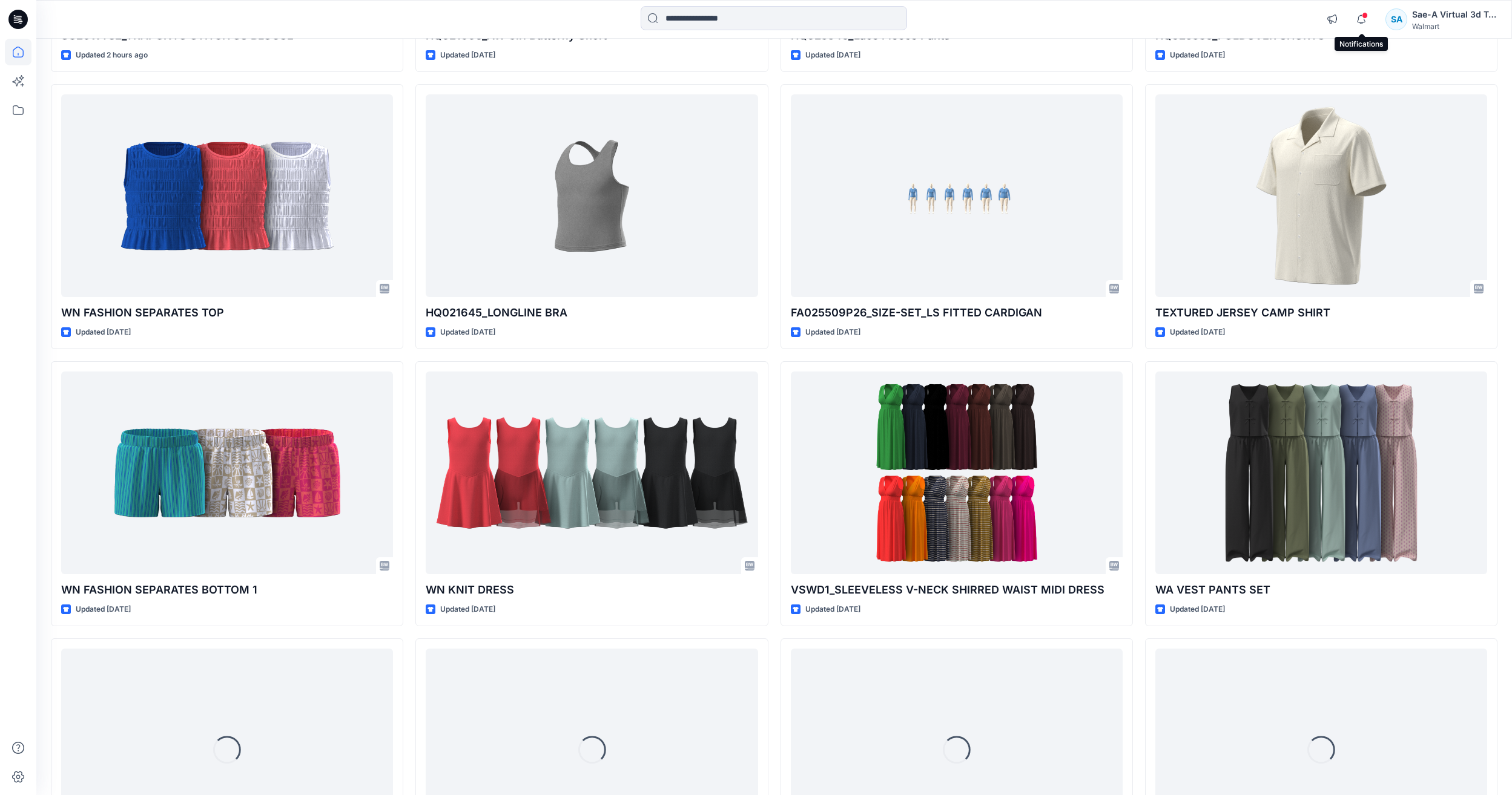
click at [1364, 14] on span at bounding box center [1365, 15] width 6 height 6
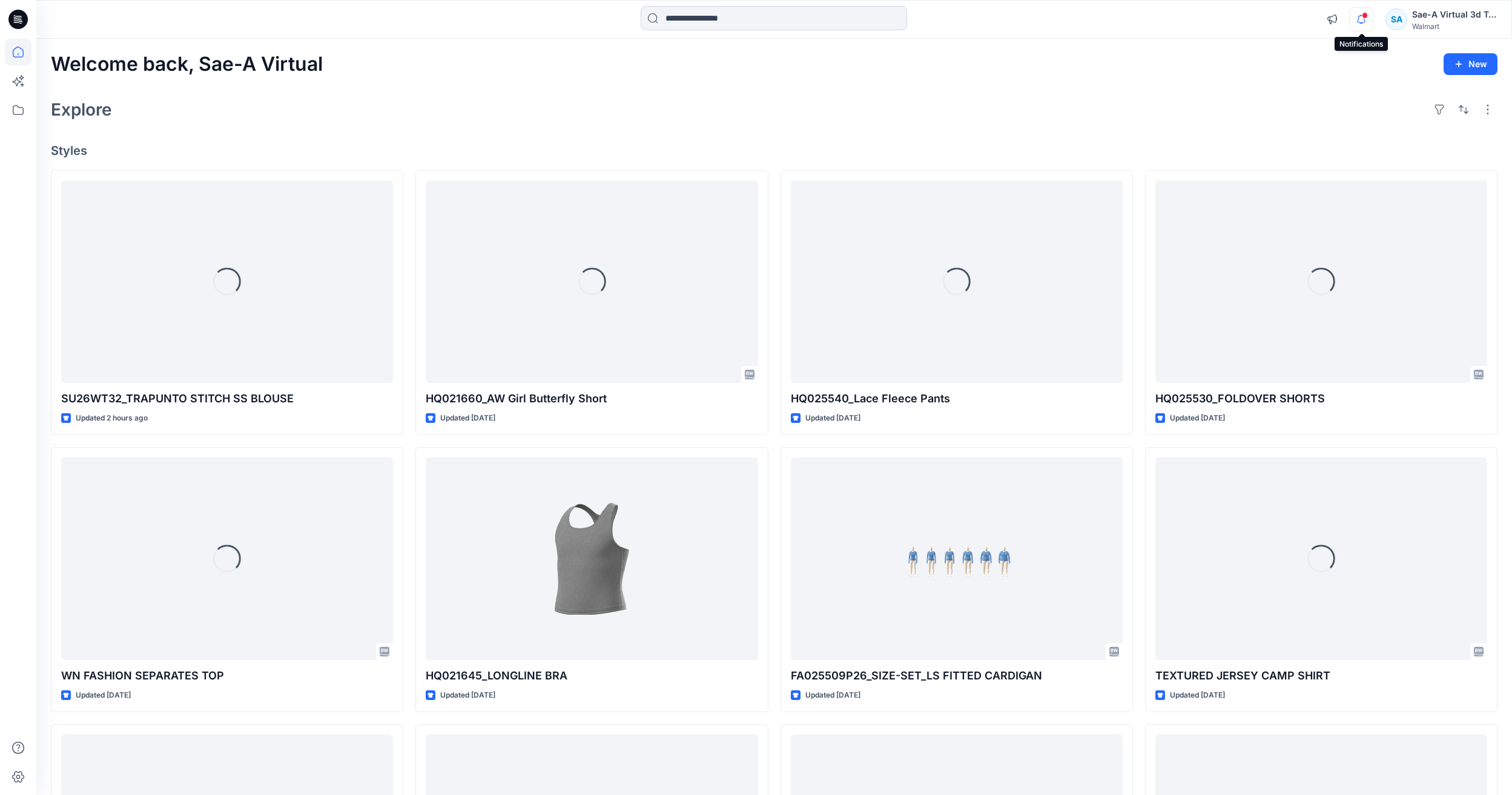
click at [1365, 20] on icon "button" at bounding box center [1361, 19] width 23 height 24
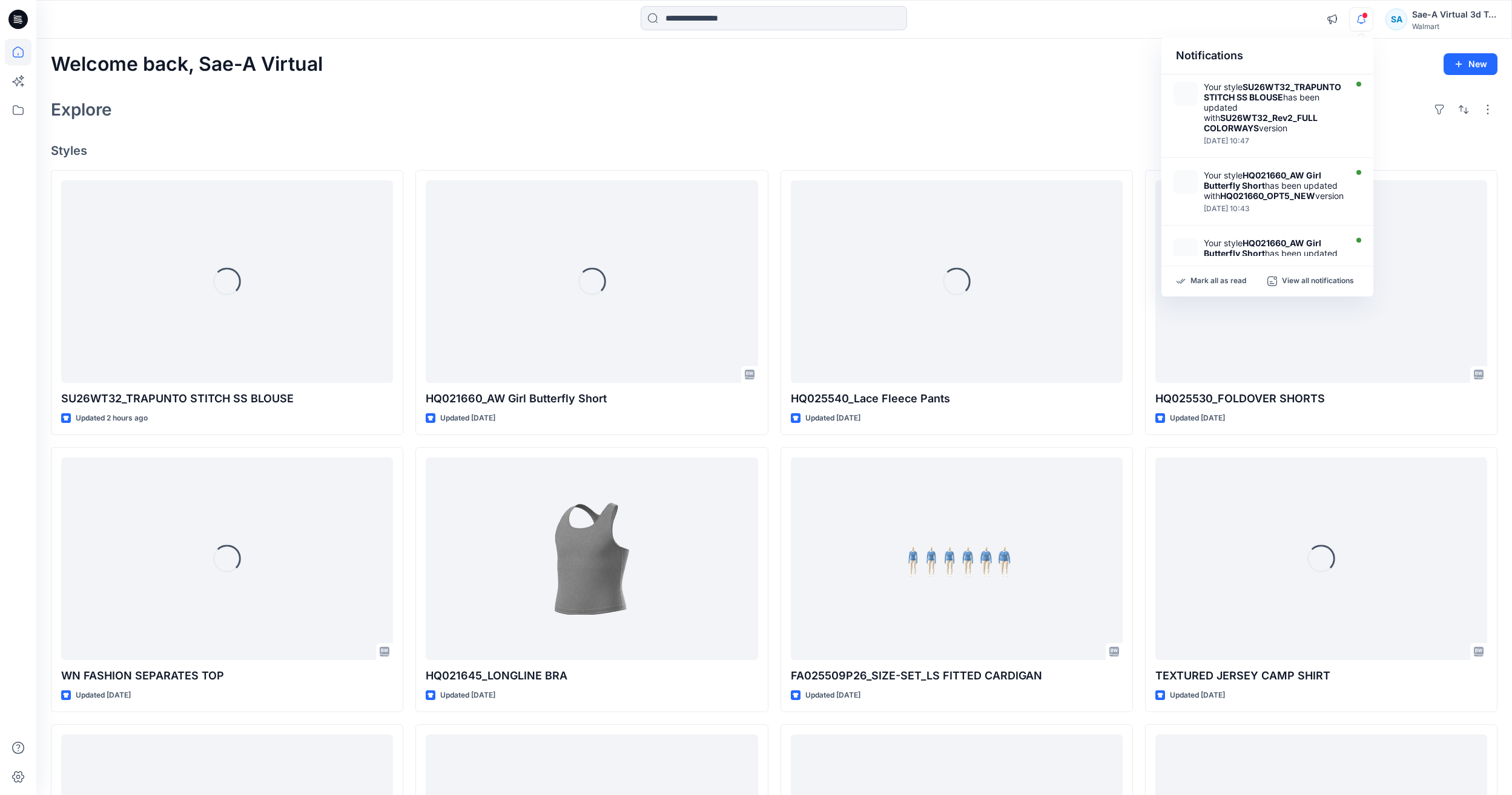
click at [1405, 92] on div "Welcome back, Sae-A Virtual New Explore Styles Loading... SU26WT32_TRAPUNTO STI…" at bounding box center [774, 543] width 1475 height 1009
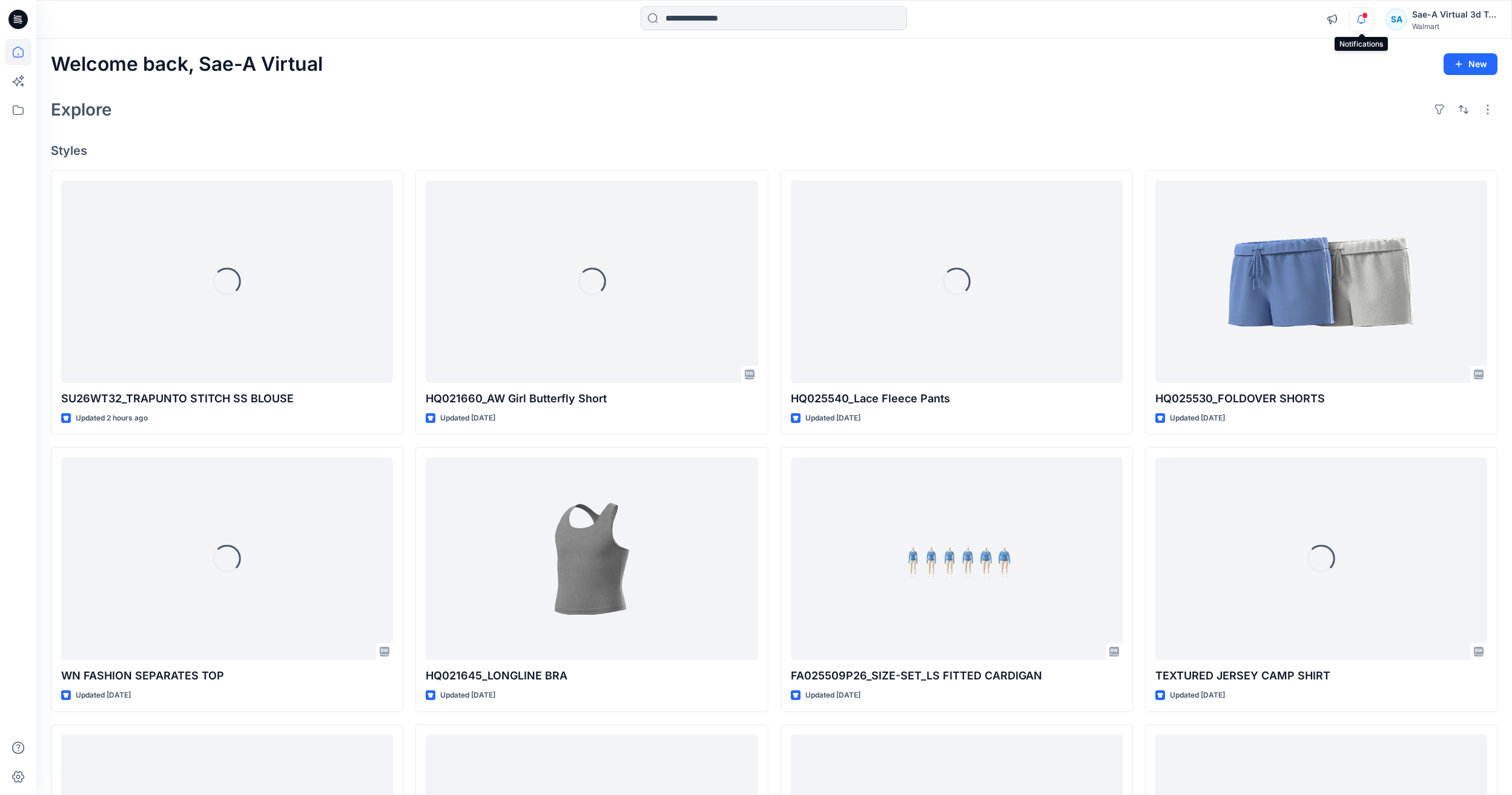
click at [1358, 9] on icon "button" at bounding box center [1361, 19] width 23 height 24
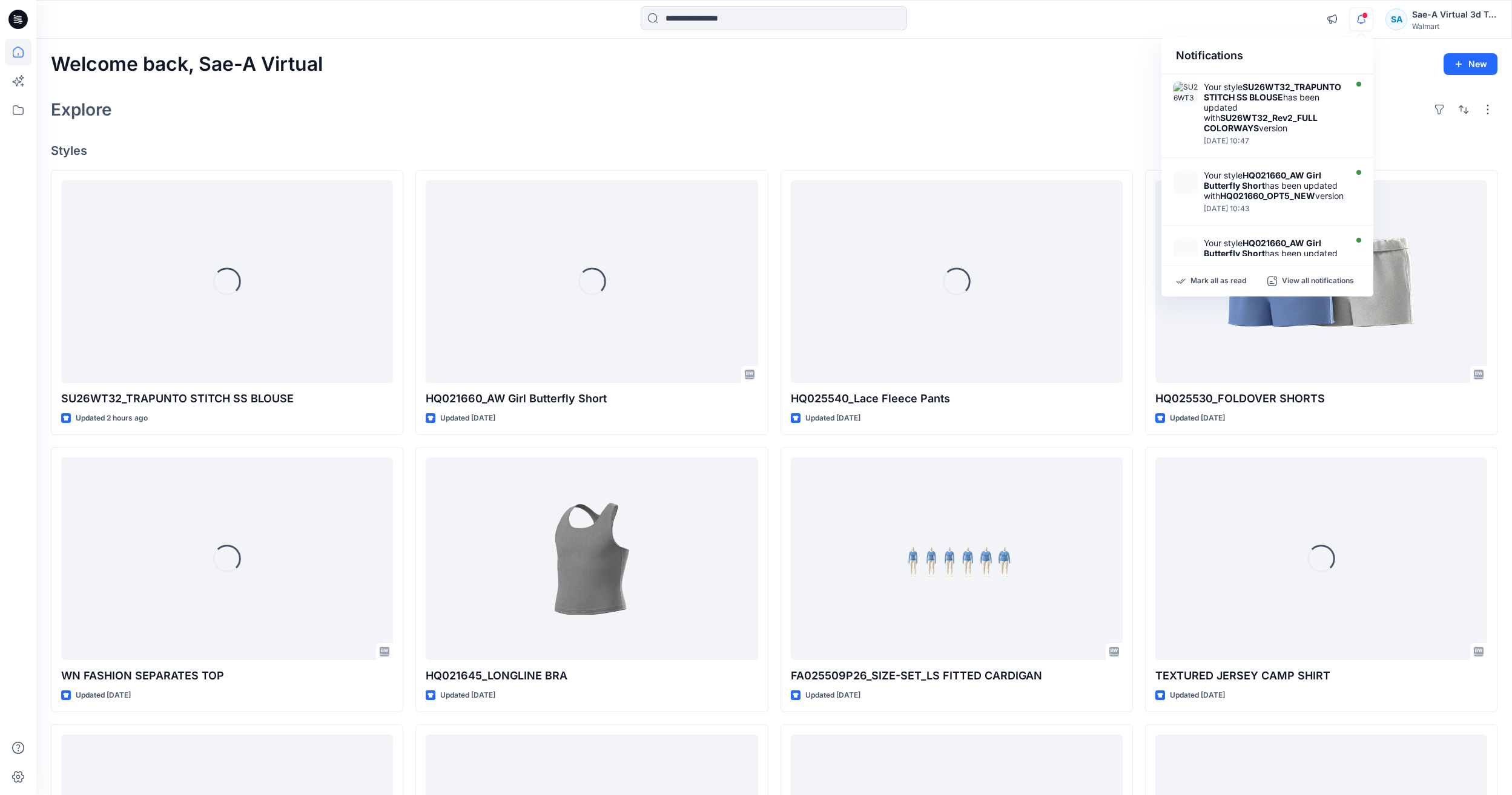
click at [1091, 91] on div "Welcome back, Sae-A Virtual New Explore Styles Loading... SU26WT32_TRAPUNTO STI…" at bounding box center [774, 543] width 1475 height 1009
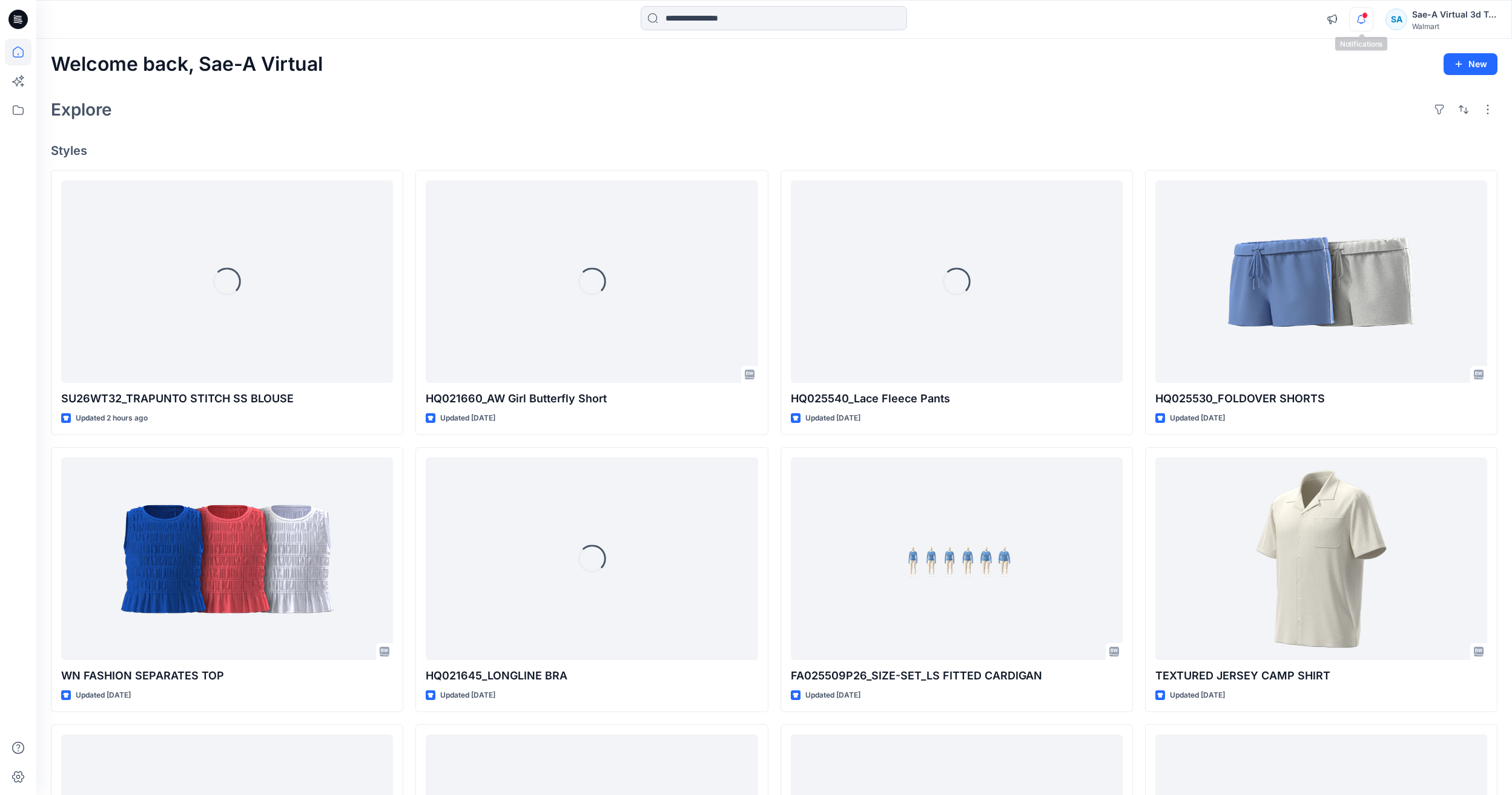
click at [1366, 9] on icon "button" at bounding box center [1361, 19] width 23 height 24
click at [1021, 96] on div "Explore" at bounding box center [774, 110] width 1446 height 29
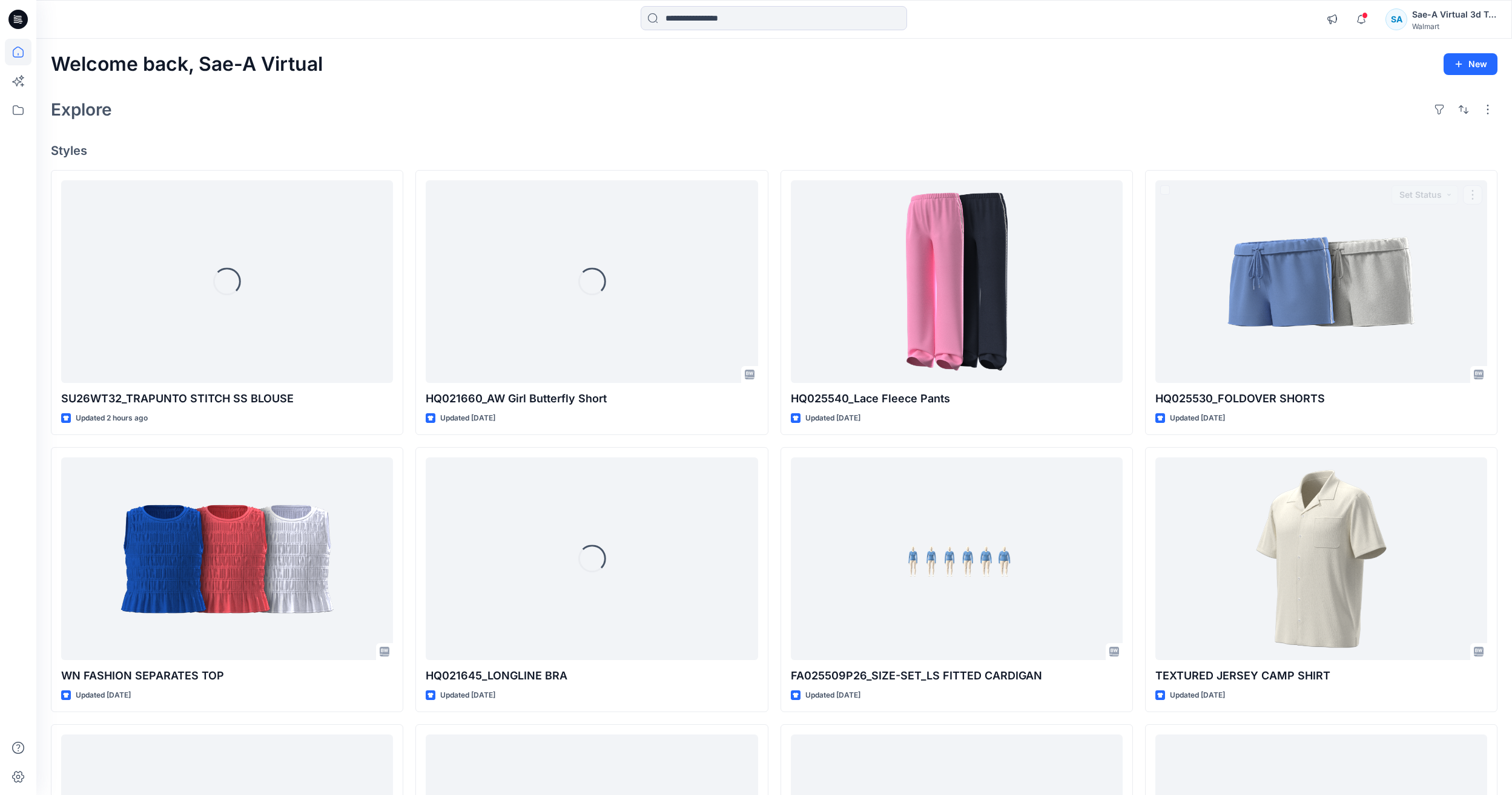
click at [1169, 93] on div "Welcome back, Sae-A Virtual New Explore Styles Loading... SU26WT32_TRAPUNTO STI…" at bounding box center [774, 543] width 1475 height 1009
click at [1362, 14] on span at bounding box center [1365, 15] width 6 height 6
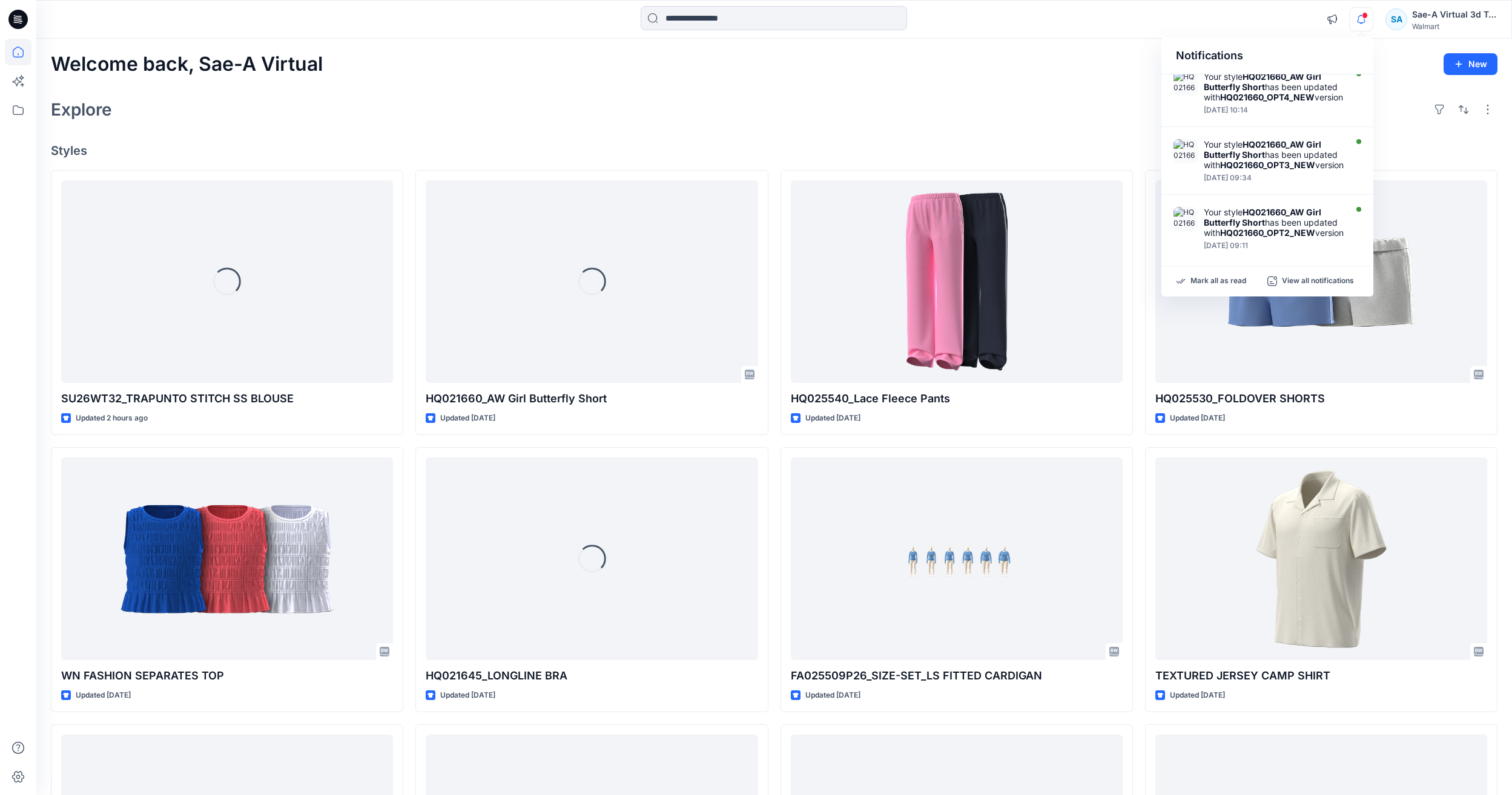
scroll to position [182, 0]
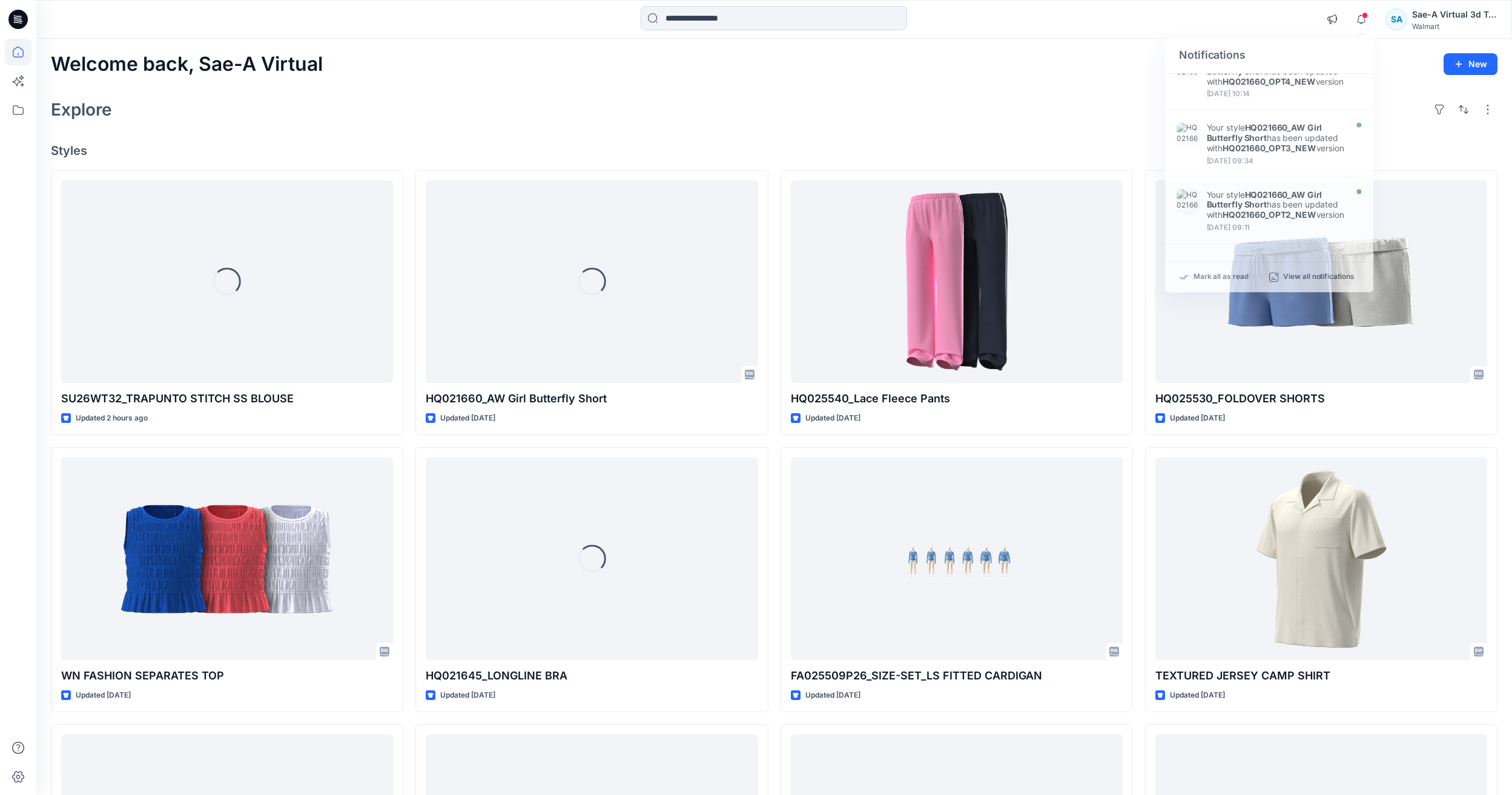
click at [1125, 102] on div "Explore" at bounding box center [774, 110] width 1446 height 29
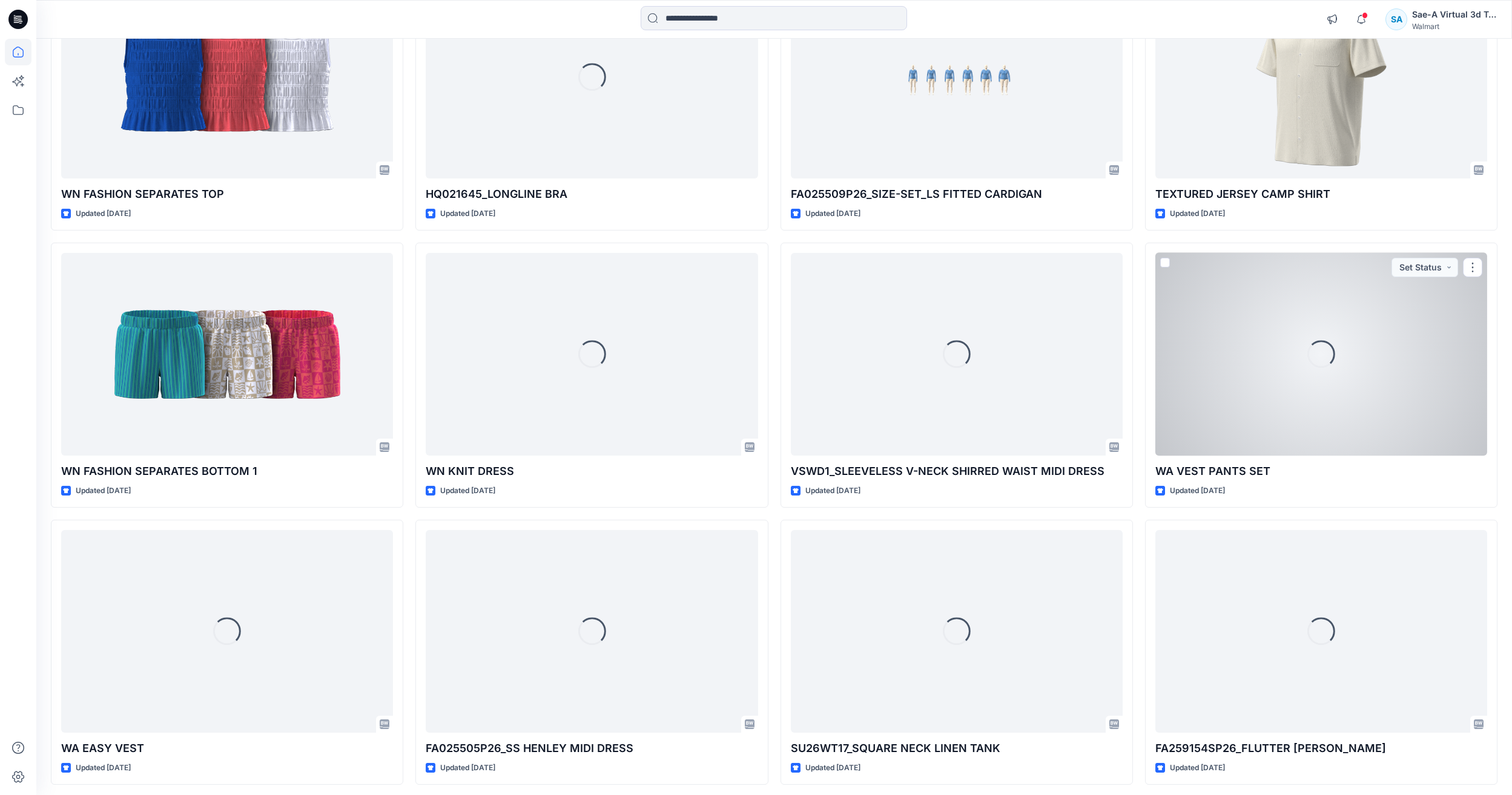
scroll to position [555, 0]
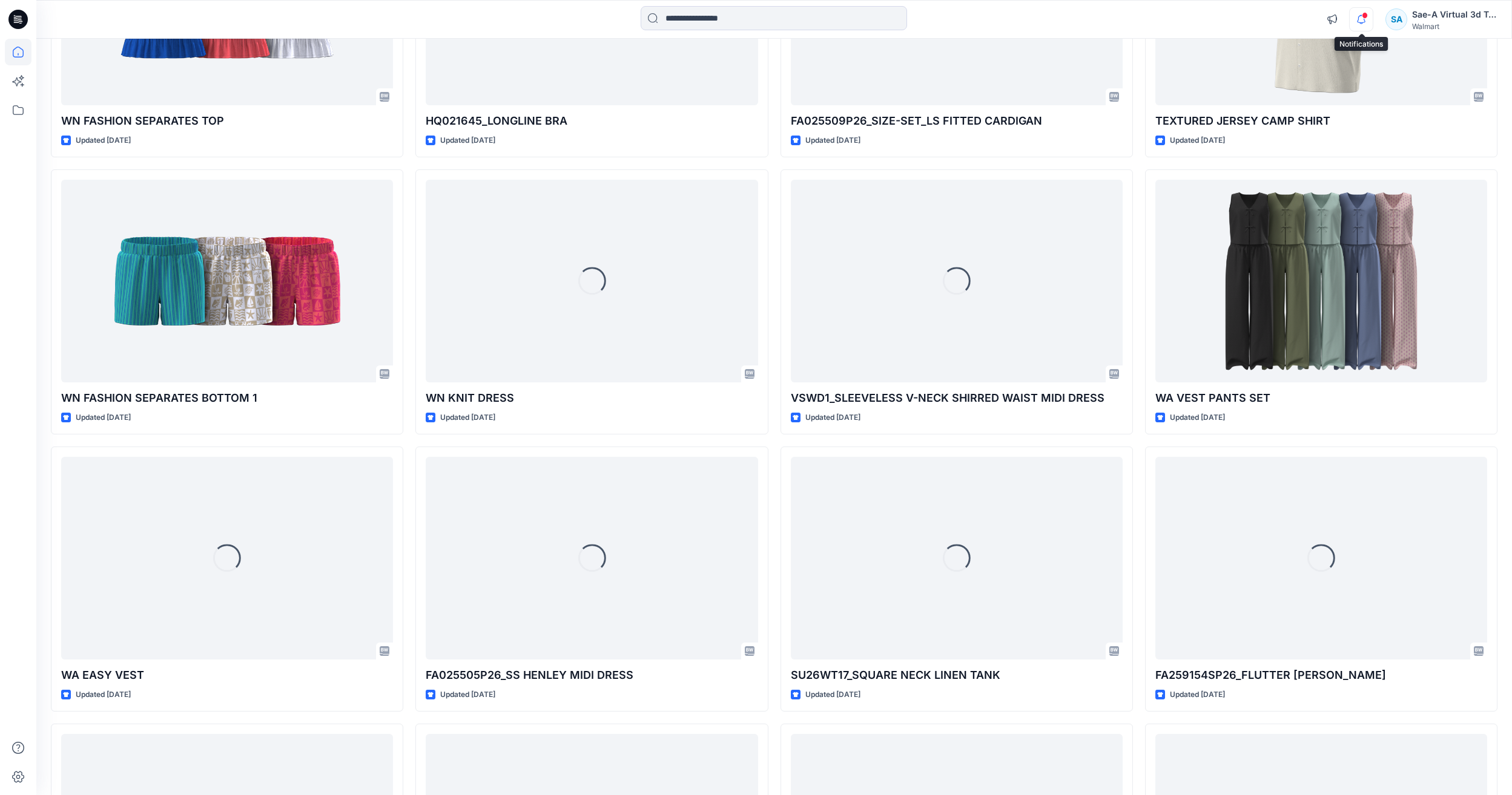
click at [1351, 17] on icon "button" at bounding box center [1361, 19] width 23 height 24
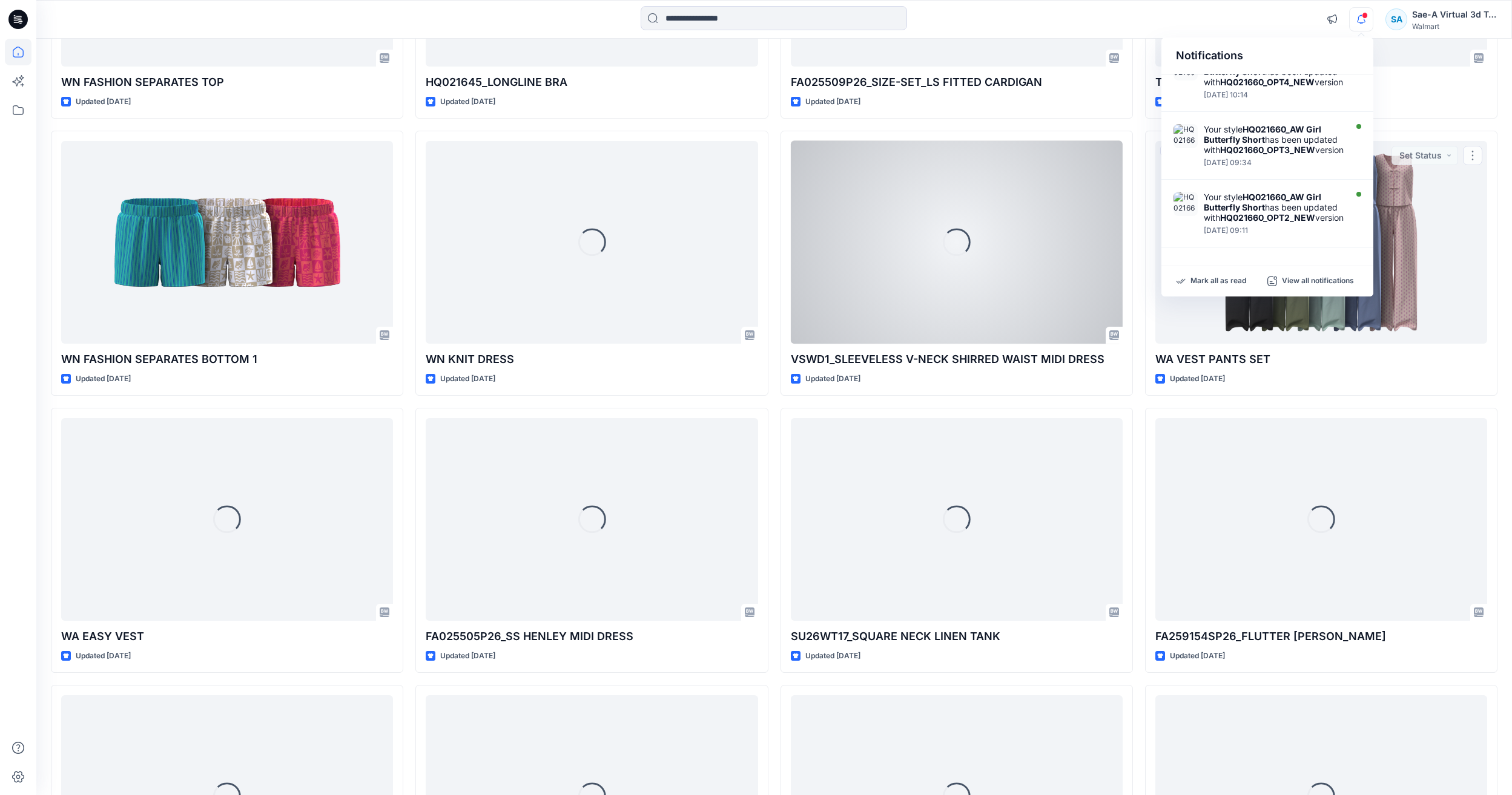
scroll to position [616, 0]
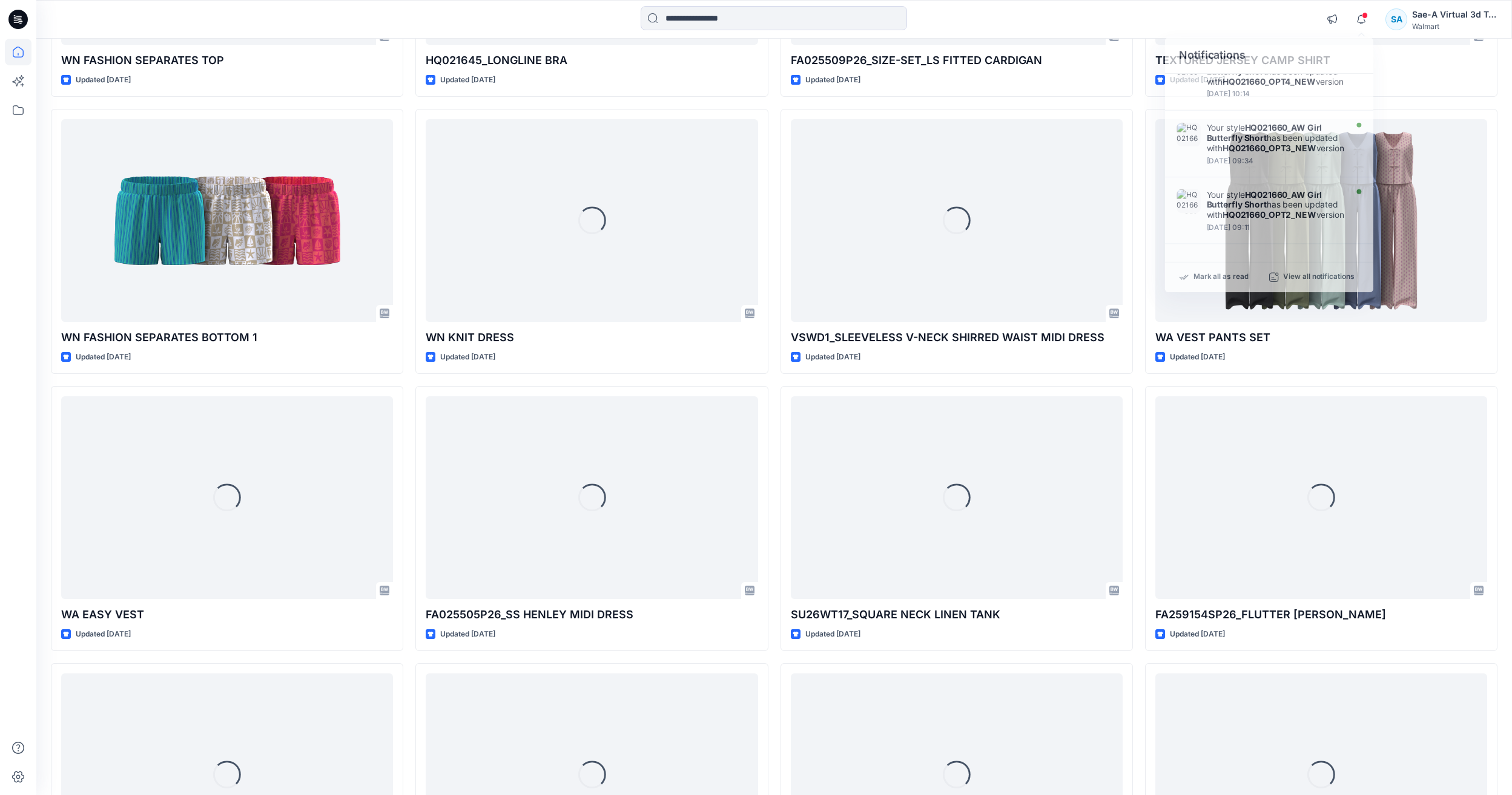
drag, startPoint x: 1191, startPoint y: 9, endPoint x: 1191, endPoint y: 52, distance: 43.0
click at [1191, 9] on div "Notifications Your style SU26WT32_TRAPUNTO STITCH SS BLOUSE has been updated wi…" at bounding box center [773, 19] width 1474 height 26
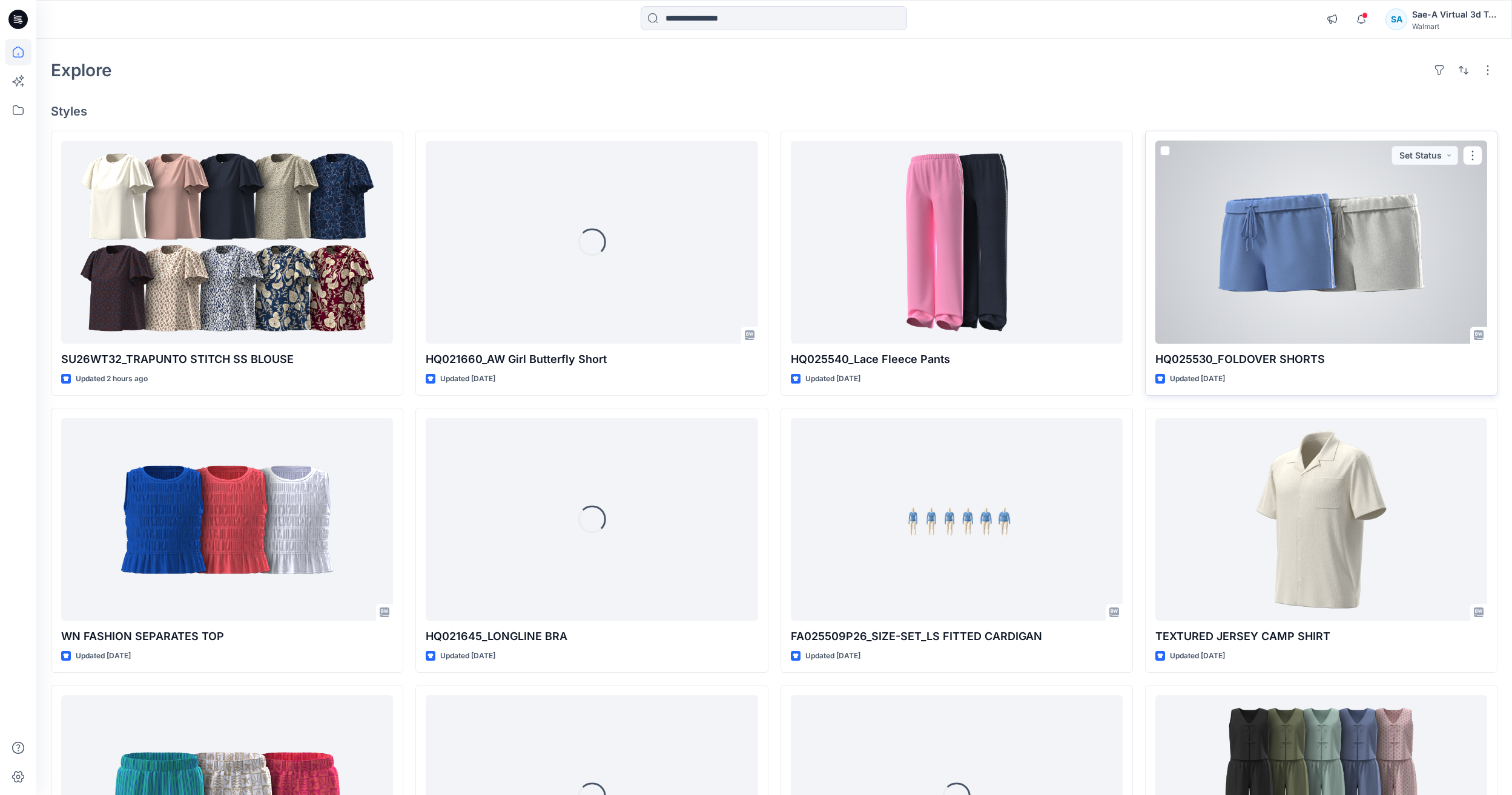
scroll to position [61, 0]
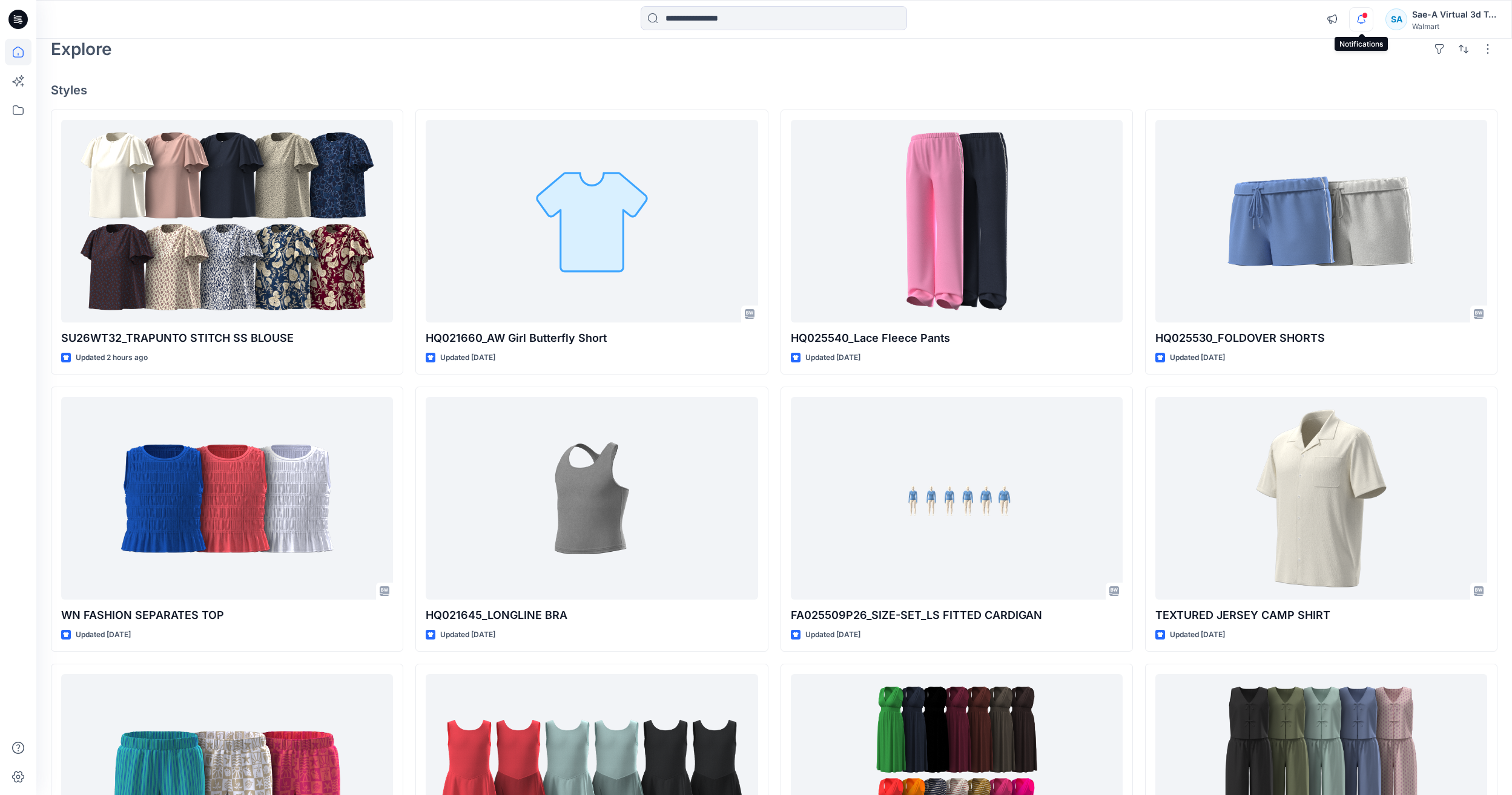
click at [1362, 25] on icon "button" at bounding box center [1361, 19] width 23 height 24
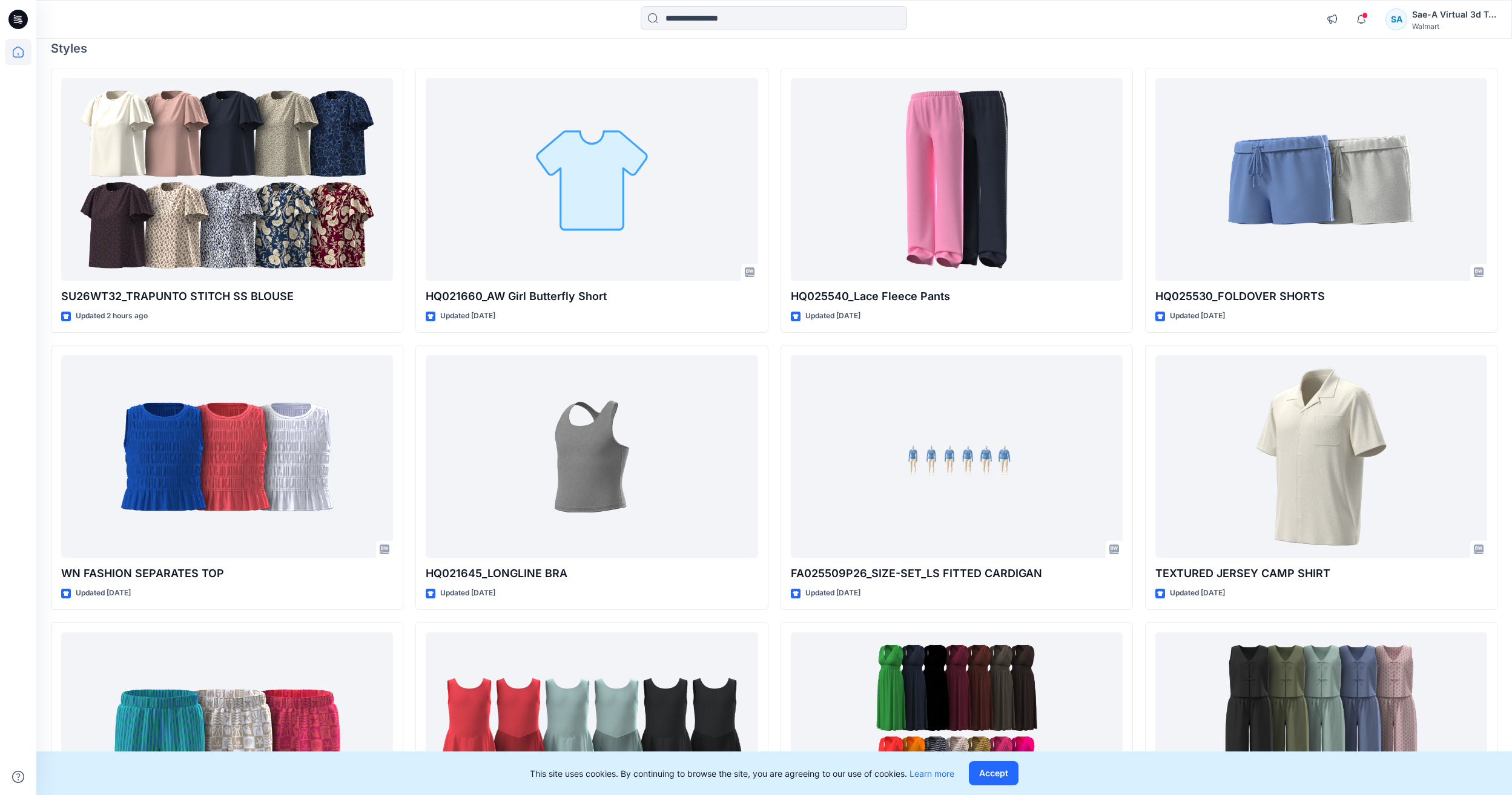
scroll to position [18, 0]
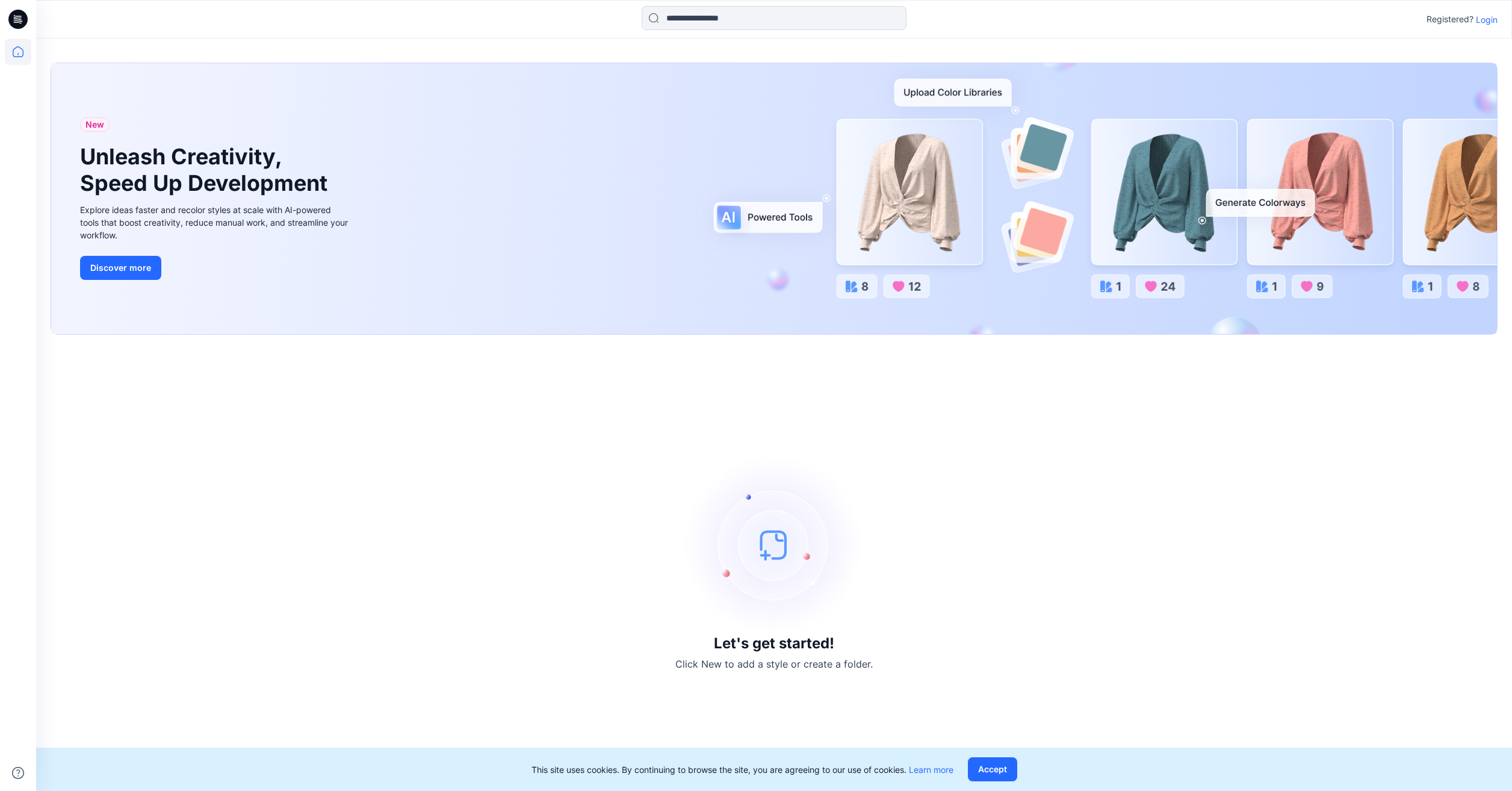
click at [1482, 21] on p "Login" at bounding box center [1487, 20] width 21 height 13
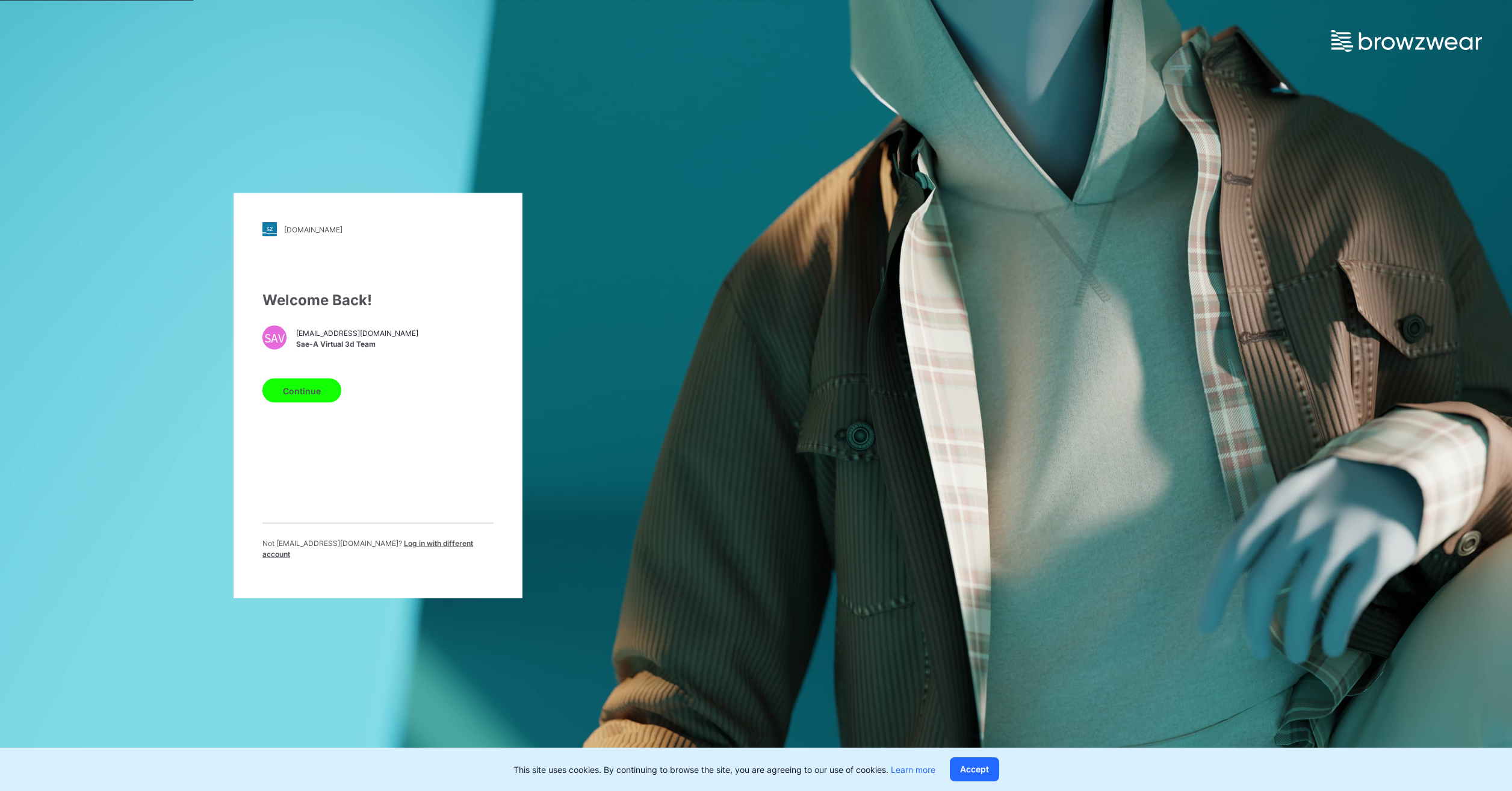
click at [288, 391] on button "Continue" at bounding box center [301, 391] width 79 height 24
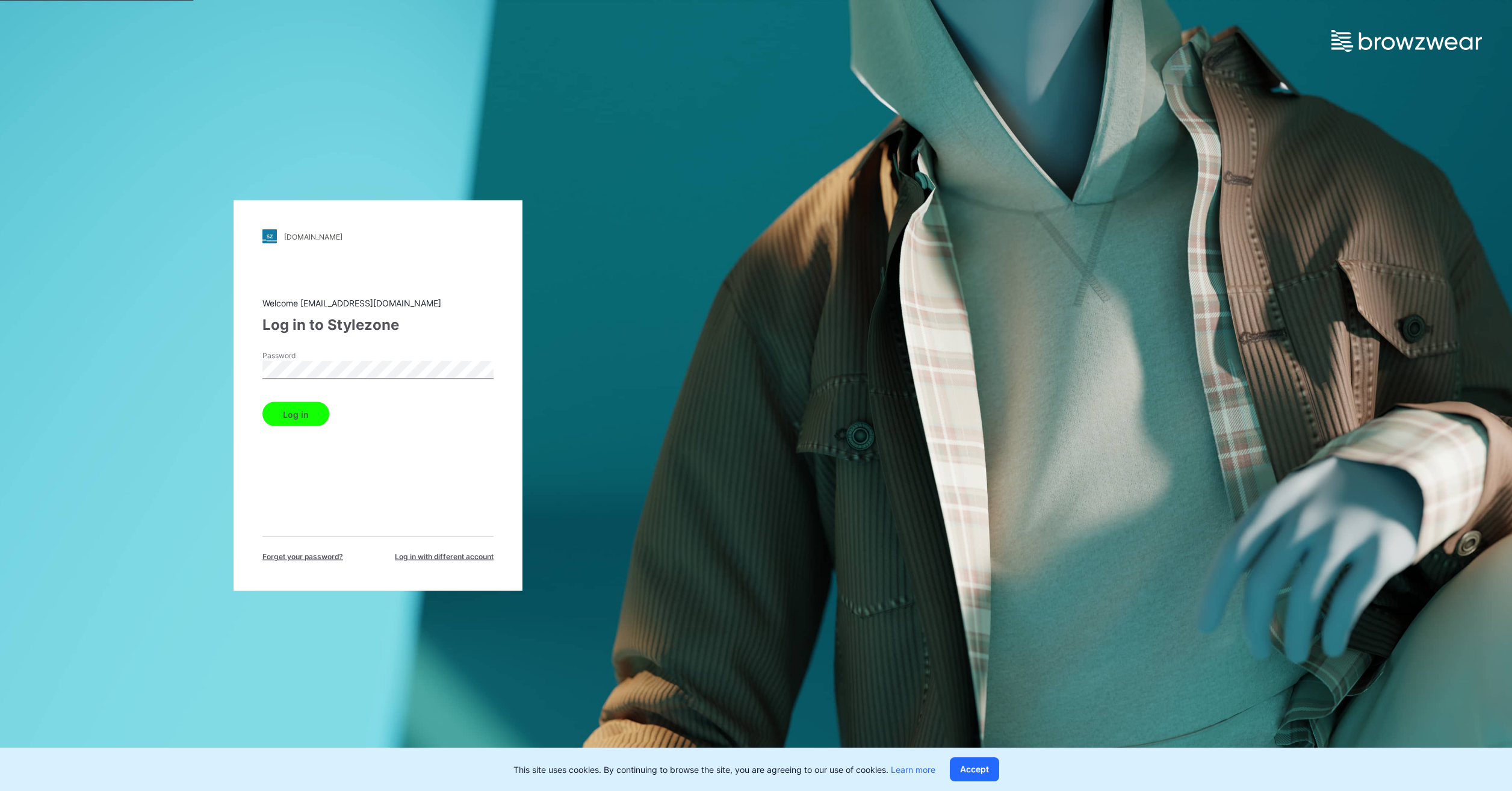
click at [296, 421] on button "Log in" at bounding box center [296, 415] width 67 height 24
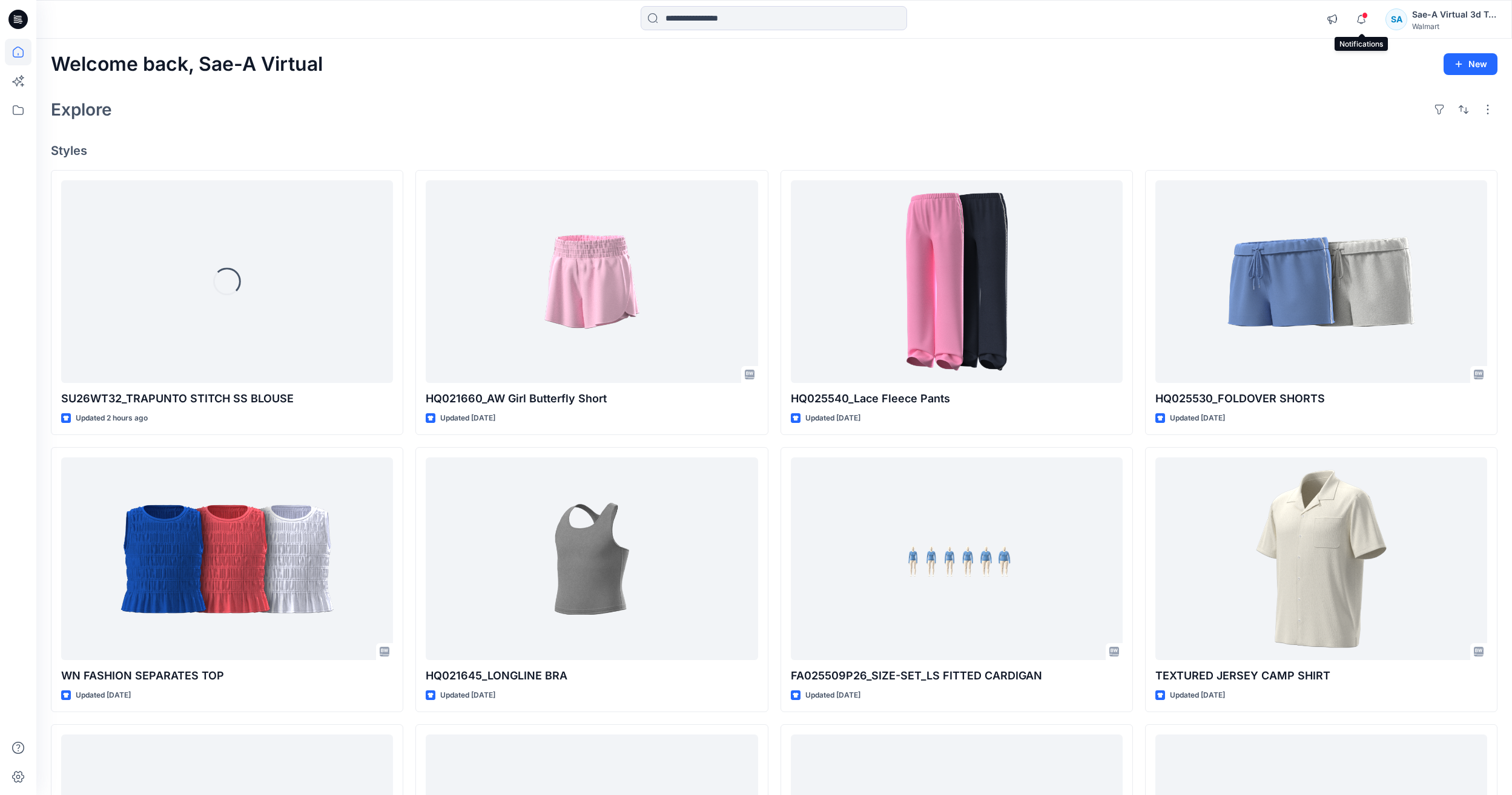
click at [1365, 16] on span at bounding box center [1365, 15] width 6 height 6
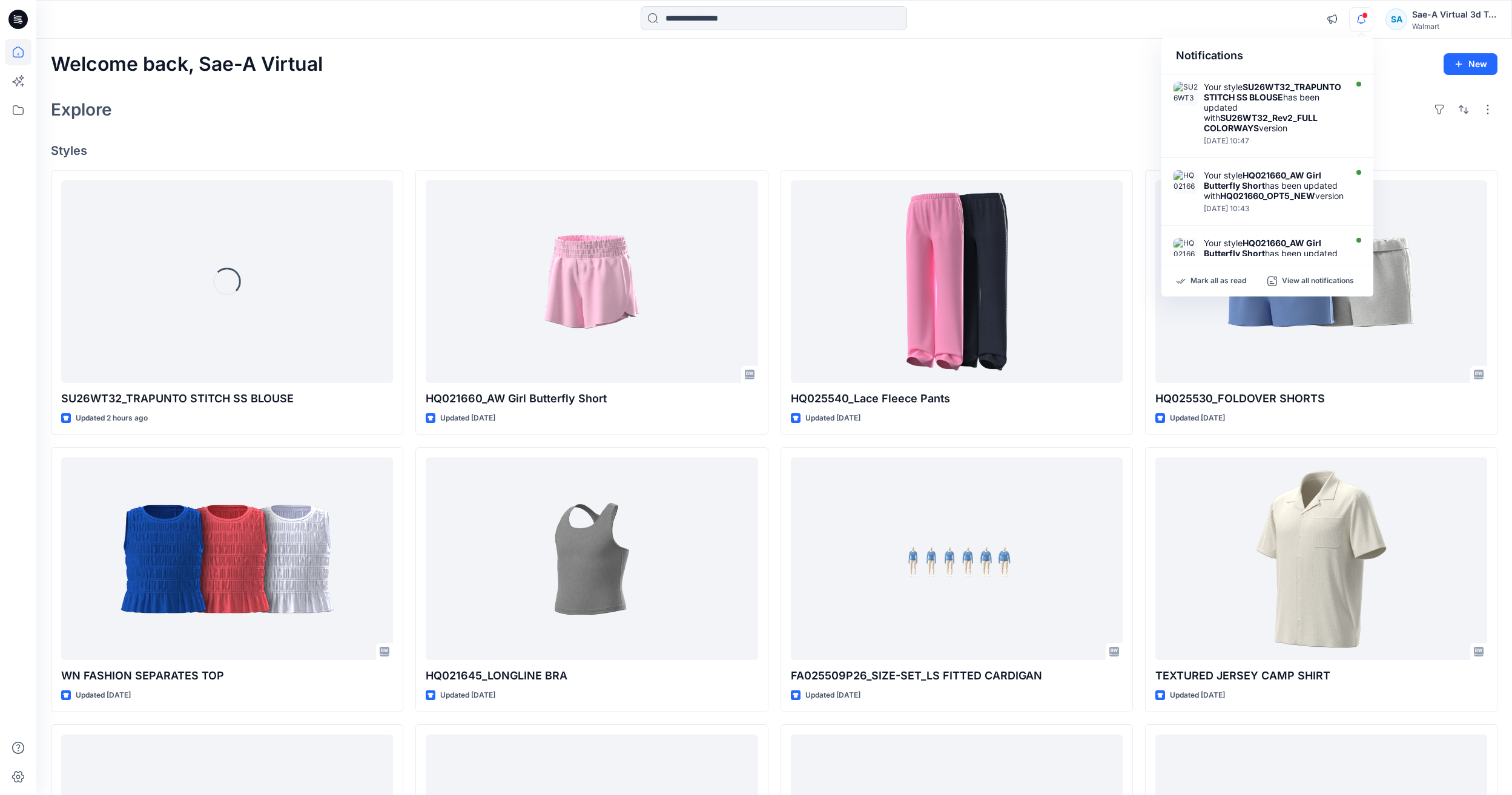
click at [1360, 21] on icon "button" at bounding box center [1361, 19] width 23 height 24
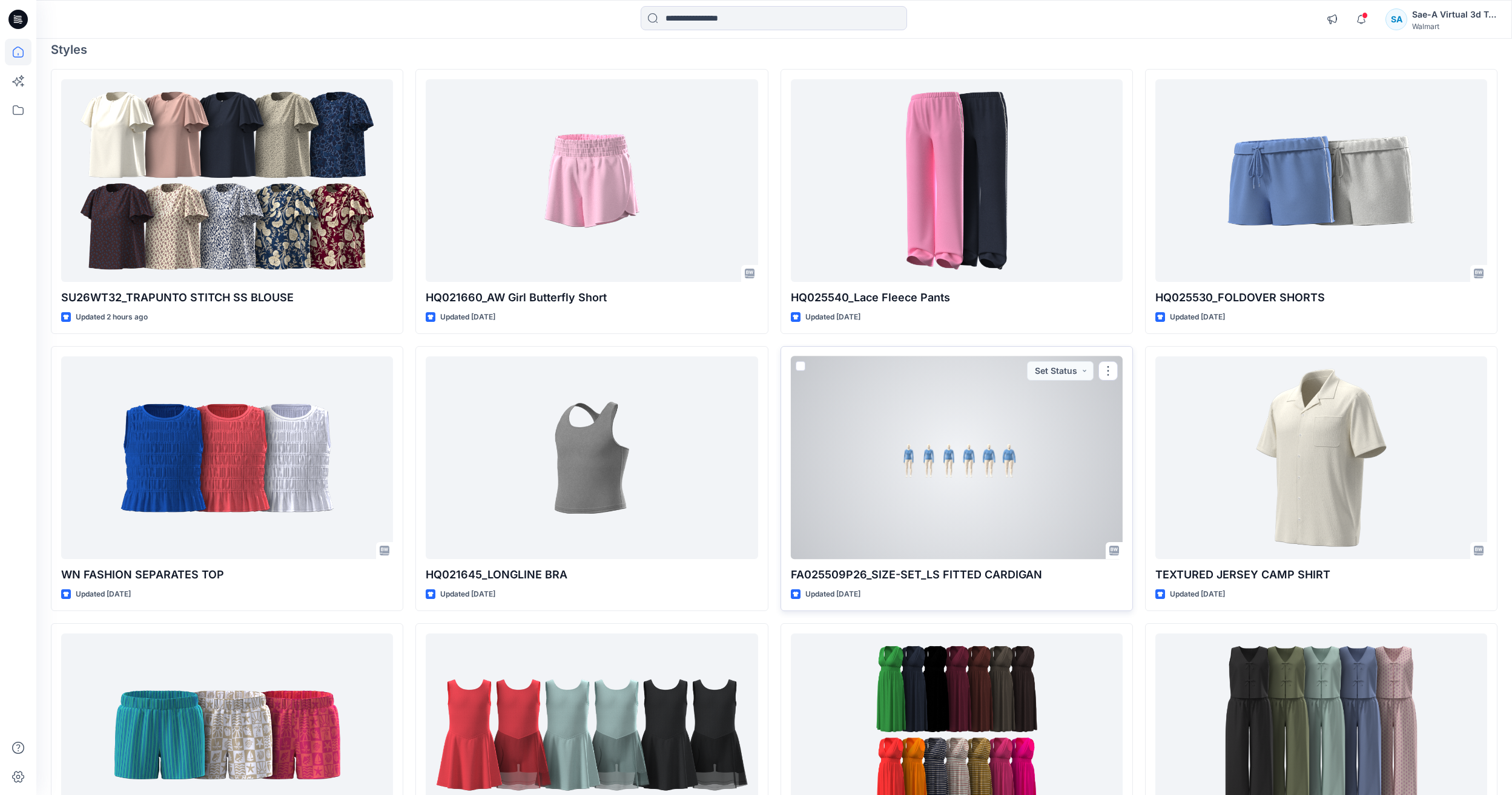
scroll to position [121, 0]
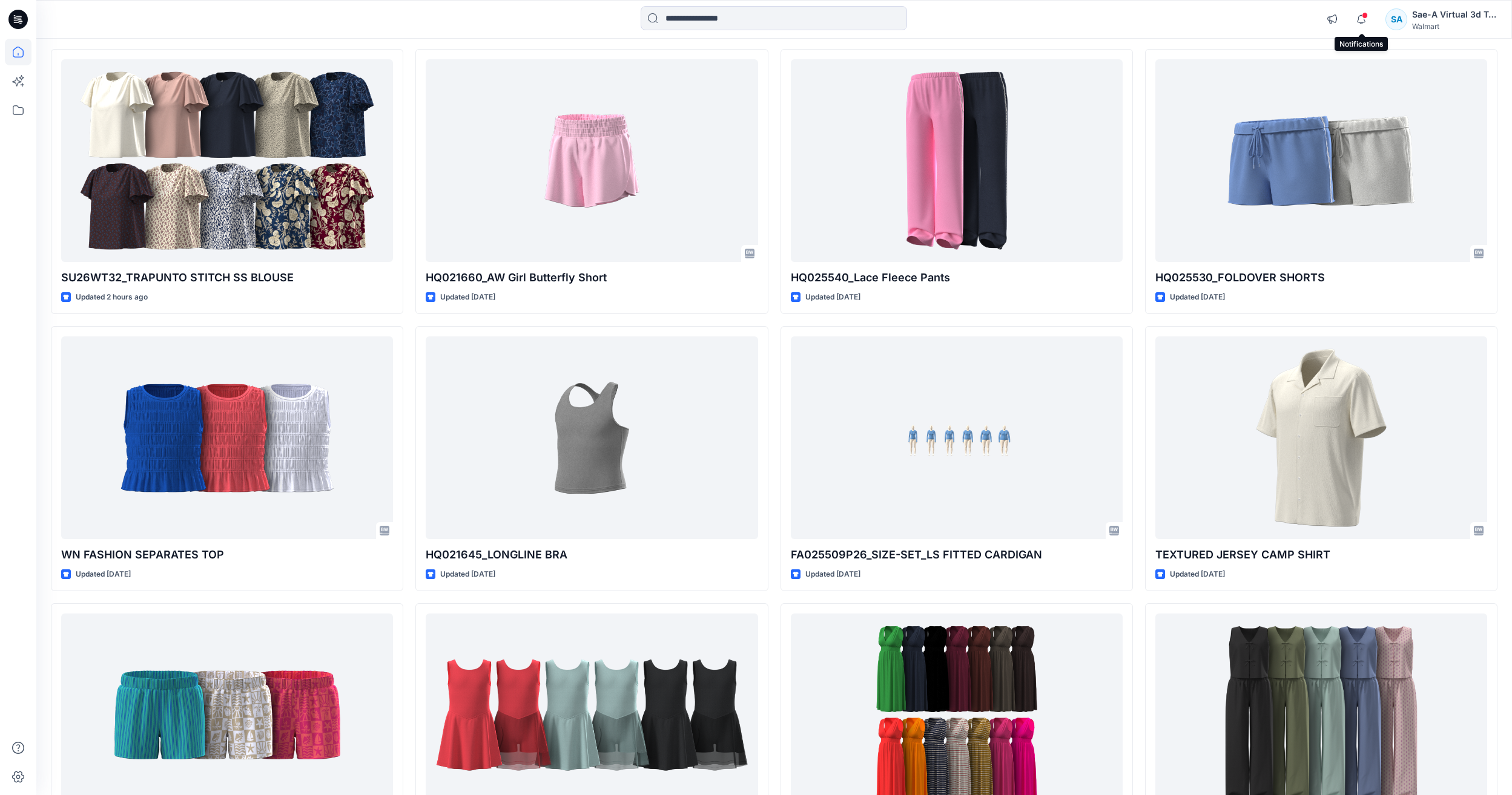
click at [1362, 18] on span at bounding box center [1365, 15] width 6 height 6
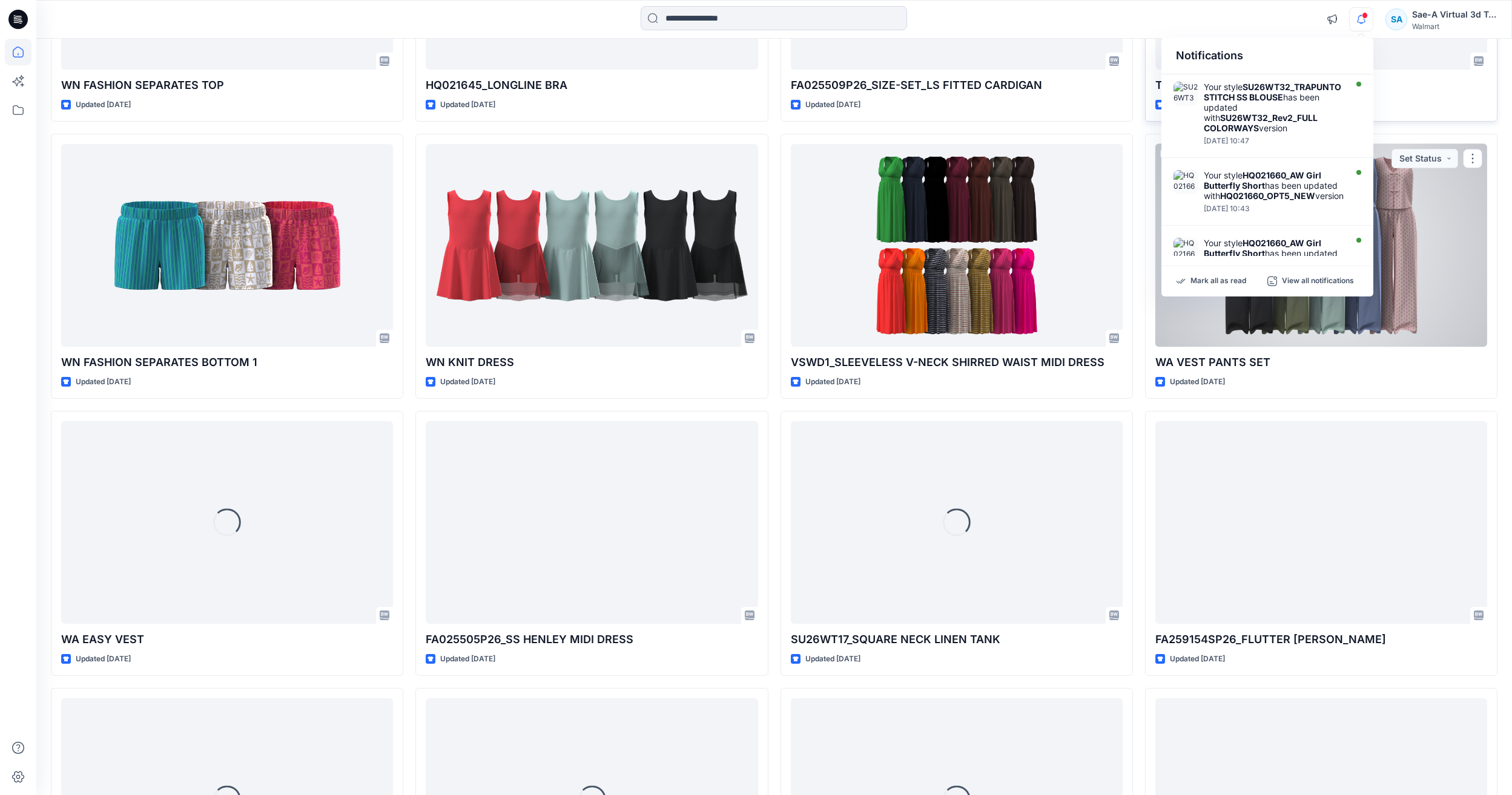
scroll to position [605, 0]
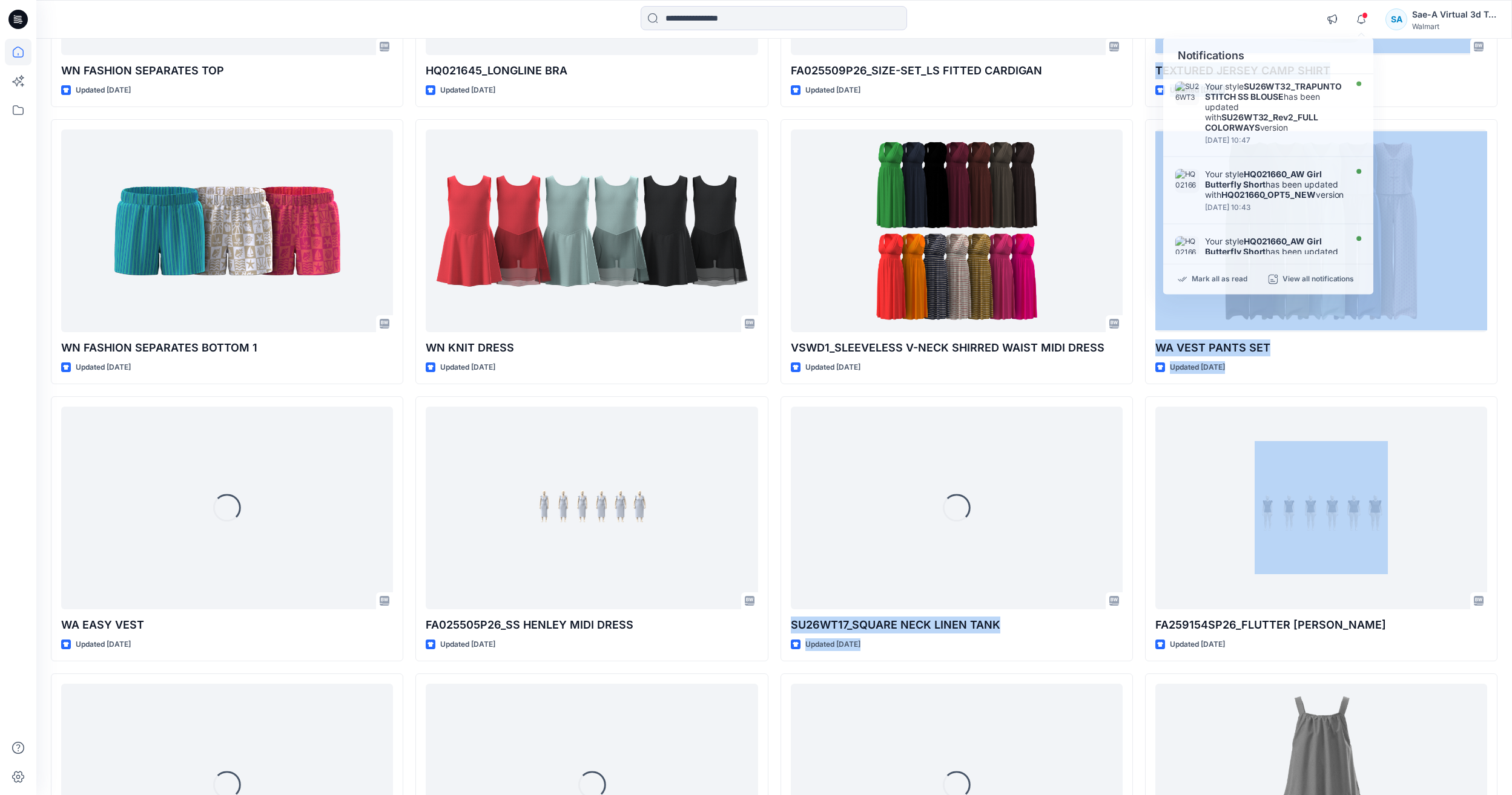
click at [1136, 398] on div "SU26WT32_TRAPUNTO STITCH SS BLOUSE Updated 2 hours ago WN FASHION SEPARATES TOP…" at bounding box center [774, 390] width 1446 height 1651
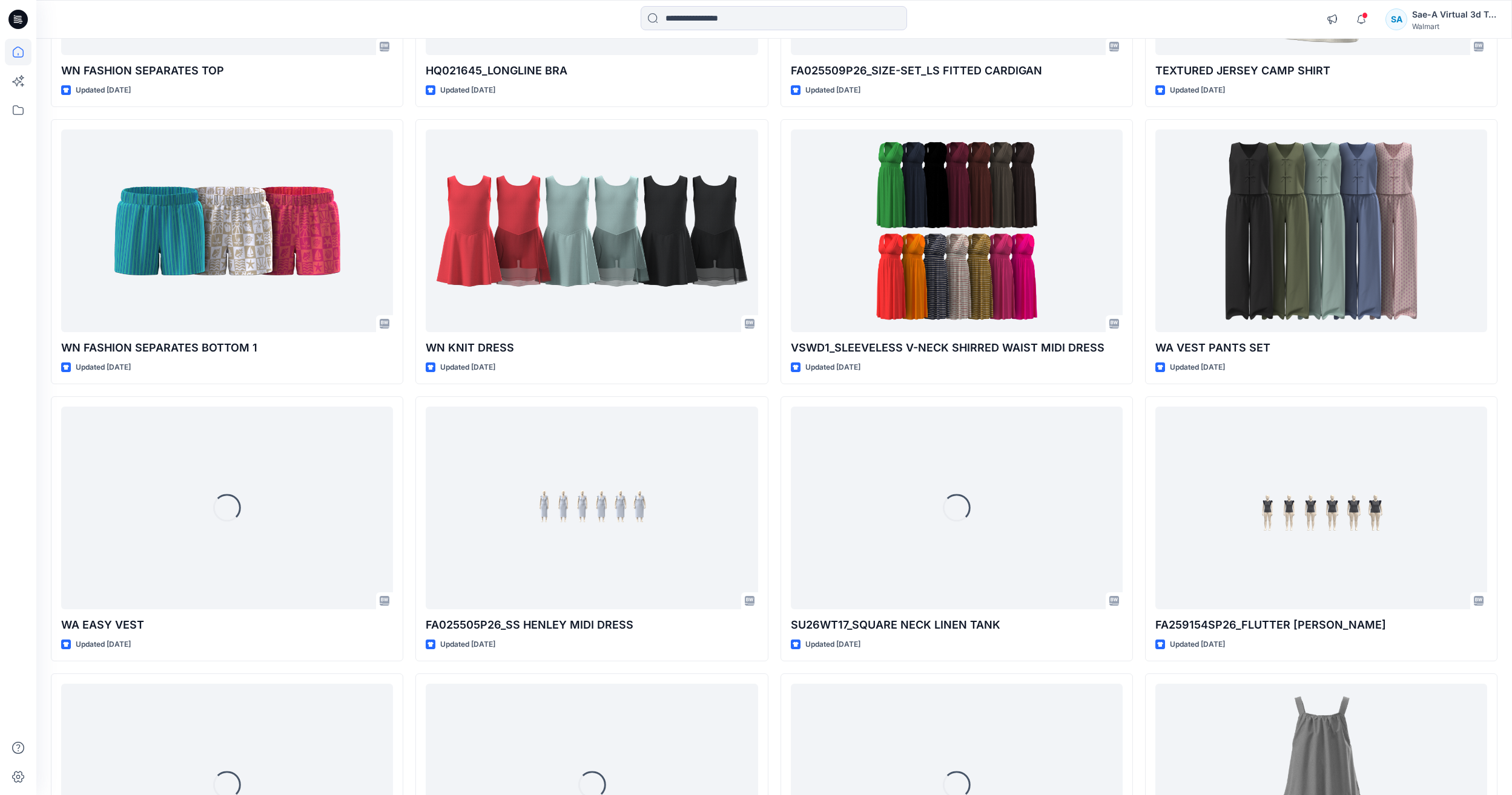
click at [1136, 398] on div "SU26WT32_TRAPUNTO STITCH SS BLOUSE Updated 2 hours ago WN FASHION SEPARATES TOP…" at bounding box center [774, 390] width 1446 height 1651
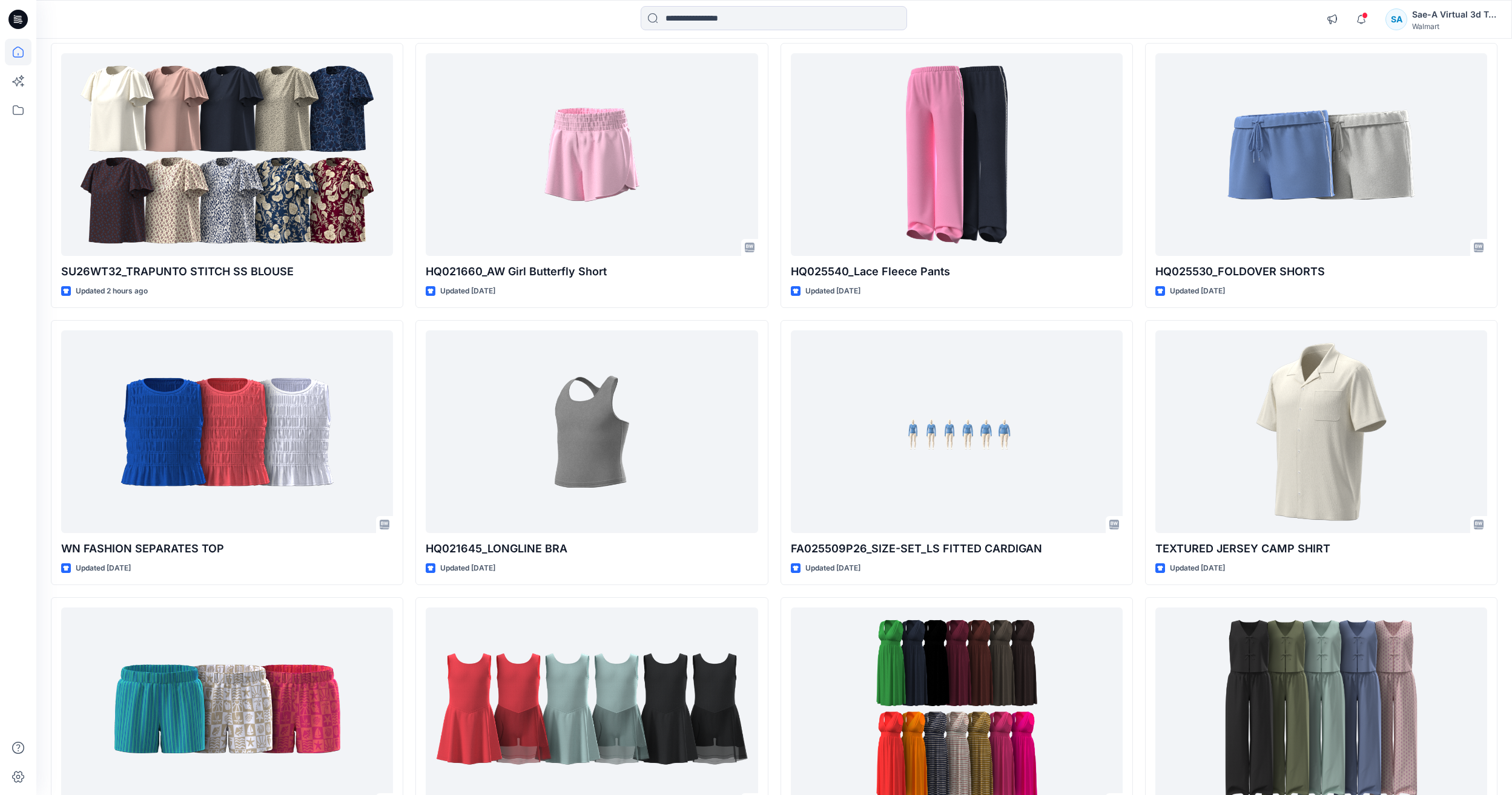
scroll to position [0, 0]
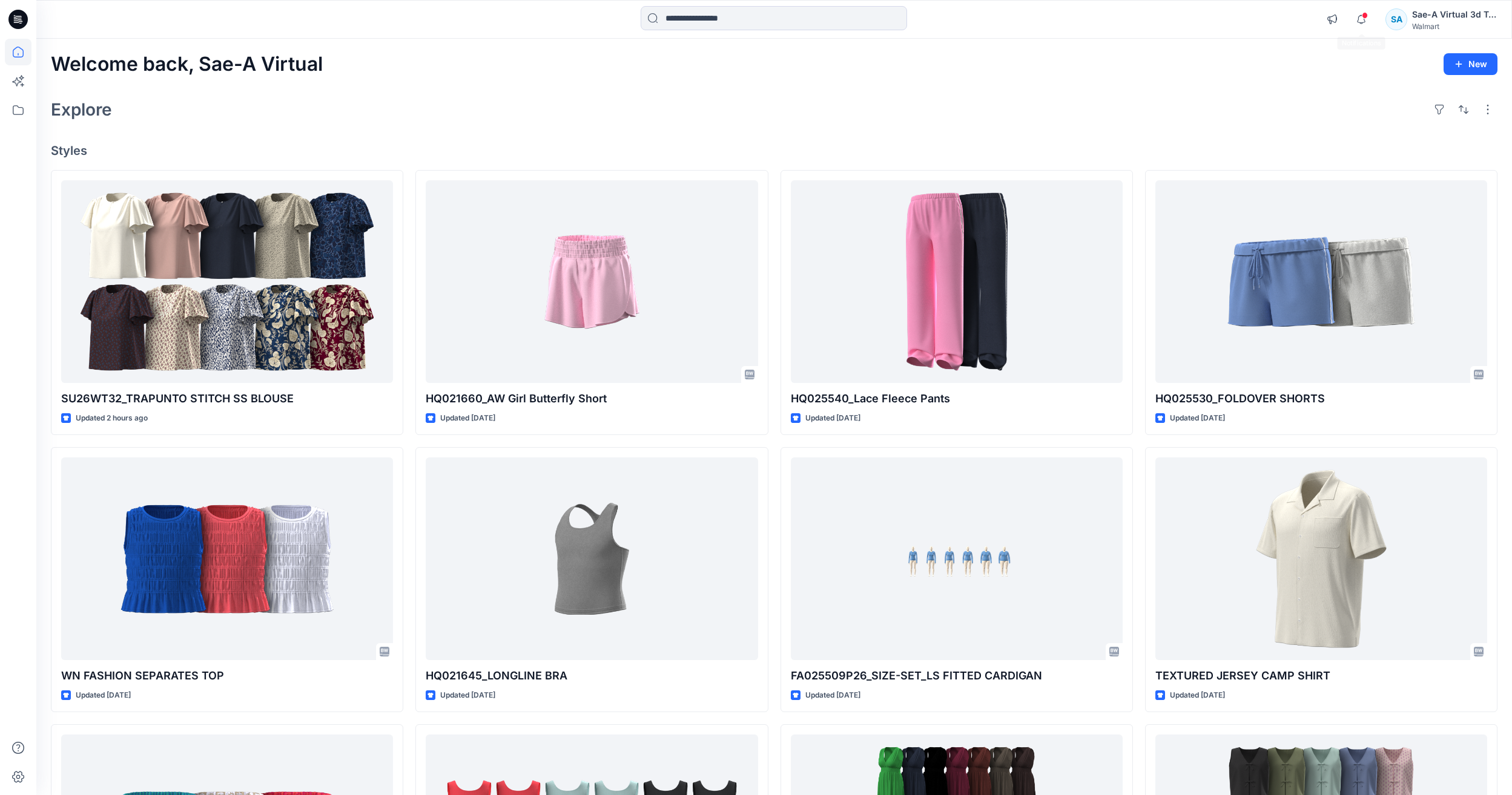
click at [1348, 7] on div "Notifications Your style SU26WT32_TRAPUNTO STITCH SS BLOUSE has been updated wi…" at bounding box center [1408, 19] width 177 height 26
click at [1350, 11] on icon "button" at bounding box center [1361, 19] width 23 height 24
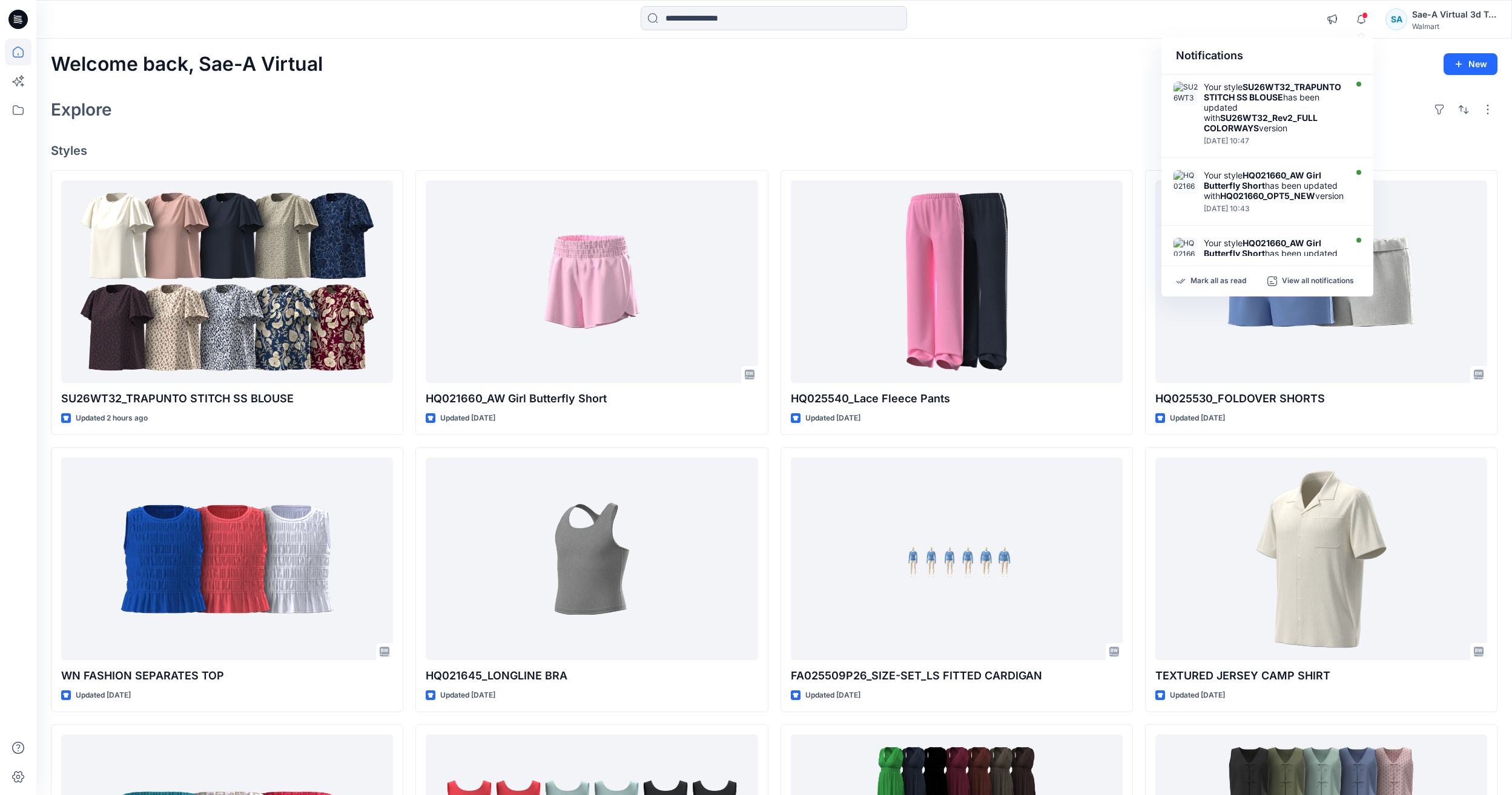
click at [907, 63] on div "Welcome back, Sae-A Virtual New" at bounding box center [774, 65] width 1446 height 22
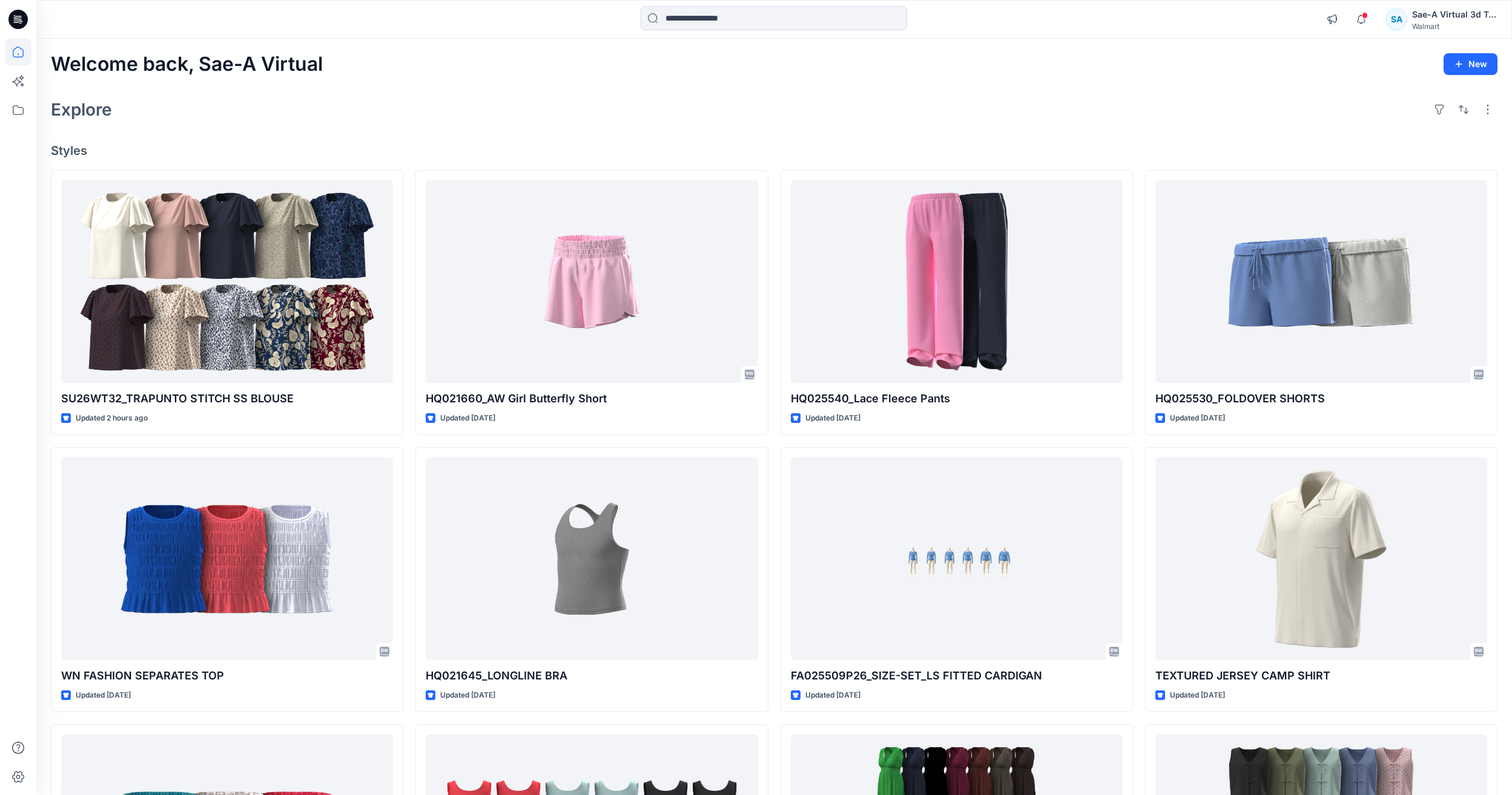
click at [1347, 18] on div "Notifications Your style SU26WT32_TRAPUNTO STITCH SS BLOUSE has been updated wi…" at bounding box center [1408, 19] width 177 height 26
click at [1355, 17] on icon "button" at bounding box center [1361, 19] width 23 height 24
